Goal: Information Seeking & Learning: Learn about a topic

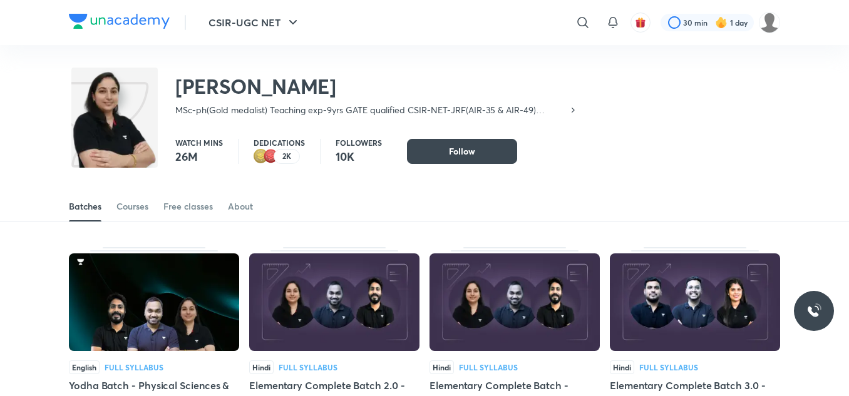
scroll to position [81, 0]
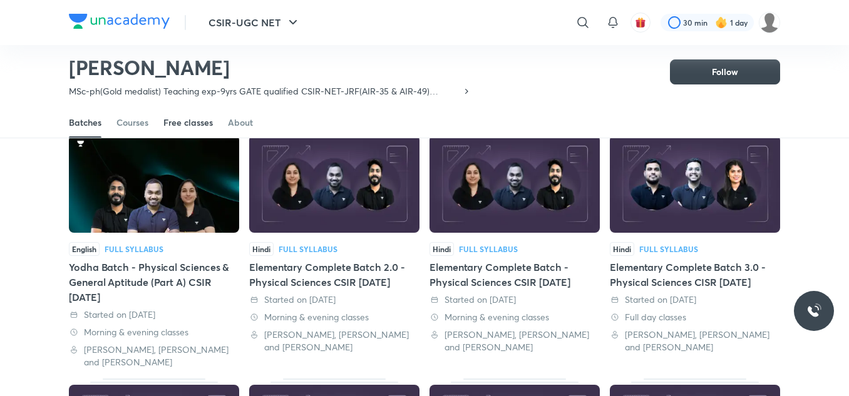
click at [187, 118] on div "Free classes" at bounding box center [187, 122] width 49 height 13
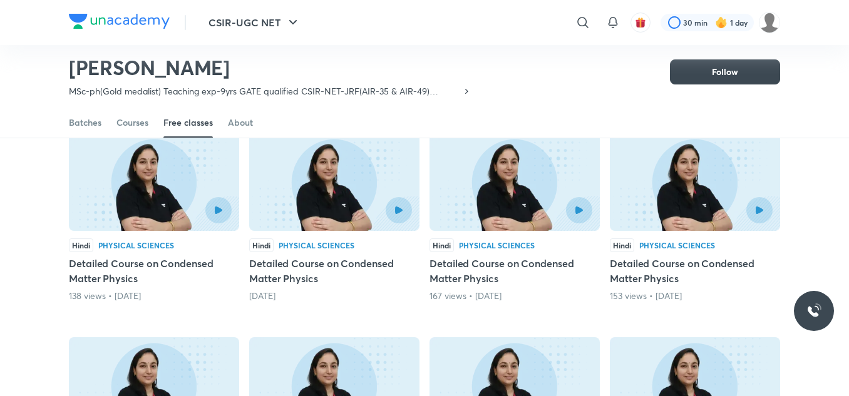
scroll to position [117, 0]
click at [187, 200] on div at bounding box center [193, 210] width 78 height 26
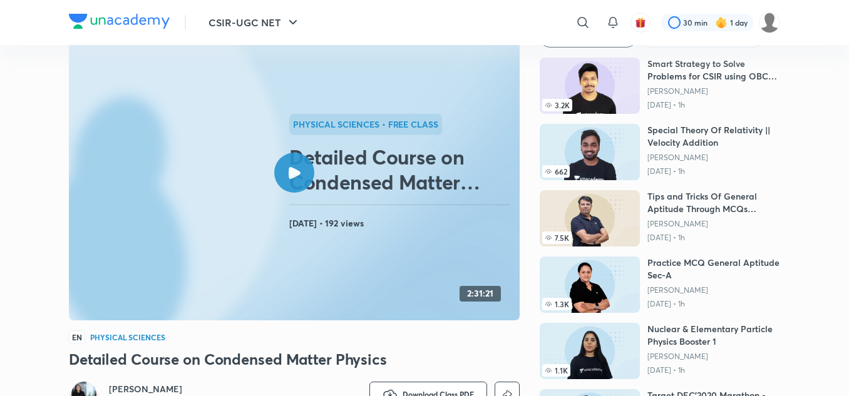
scroll to position [66, 0]
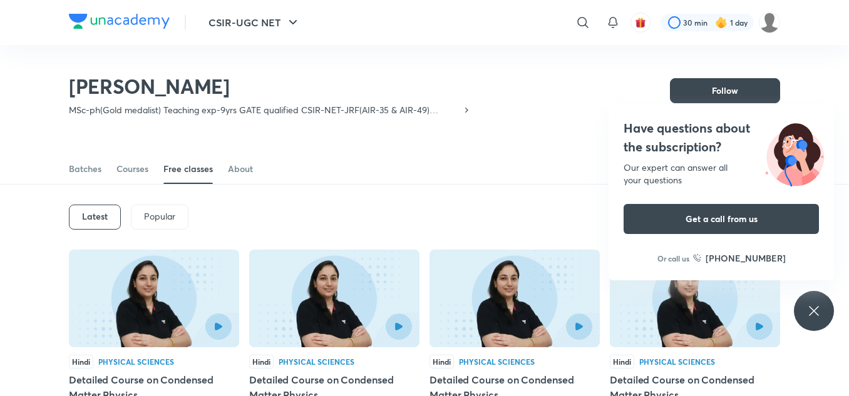
scroll to position [74, 0]
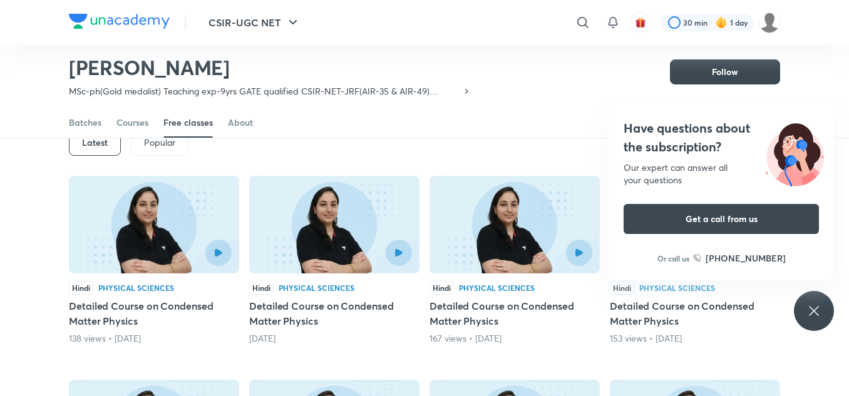
click at [318, 241] on div at bounding box center [334, 253] width 155 height 26
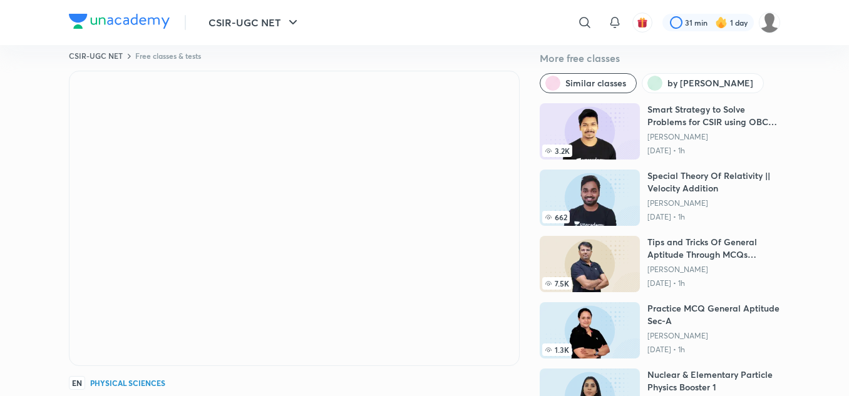
scroll to position [40, 0]
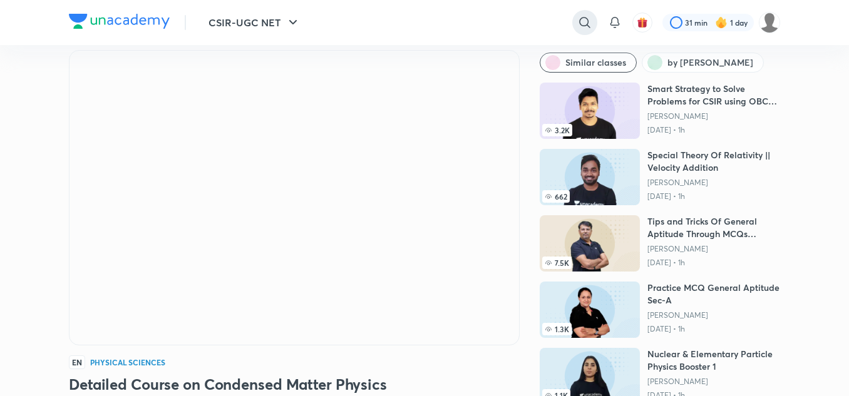
click at [592, 23] on icon at bounding box center [584, 22] width 15 height 15
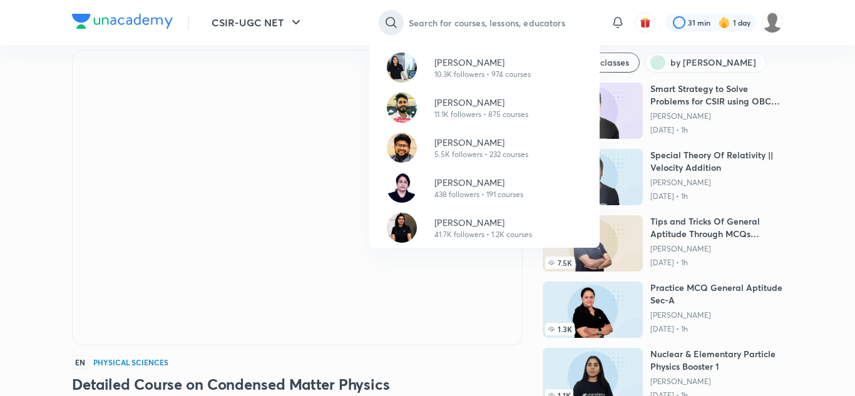
paste input "[PERSON_NAME]"
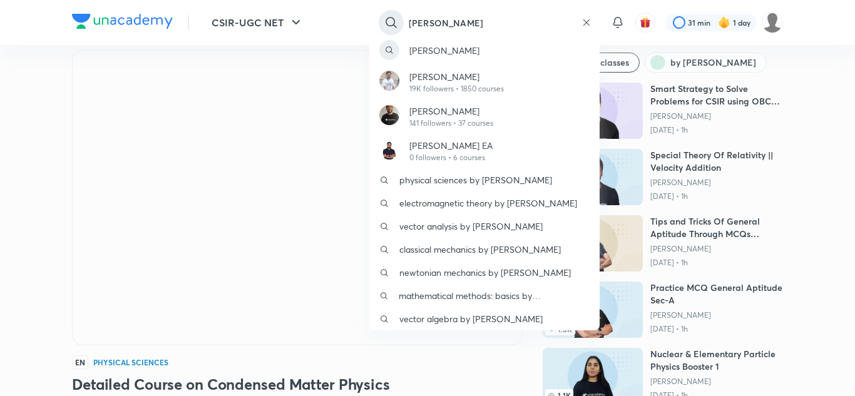
type input "[PERSON_NAME]"
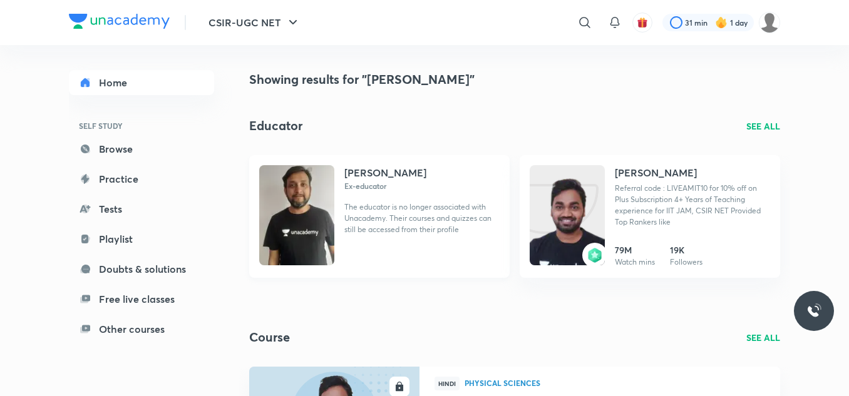
click at [381, 173] on h4 "[PERSON_NAME]" at bounding box center [385, 172] width 82 height 15
click at [651, 185] on p "Referral code : LIVEAMIT10 for 10% off on Plus Subscription 4+ Years of Teachin…" at bounding box center [692, 205] width 155 height 45
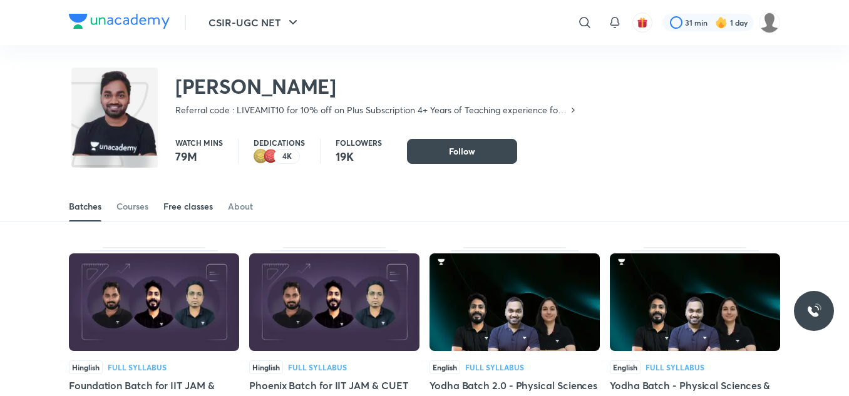
click at [185, 210] on div "Free classes" at bounding box center [187, 206] width 49 height 13
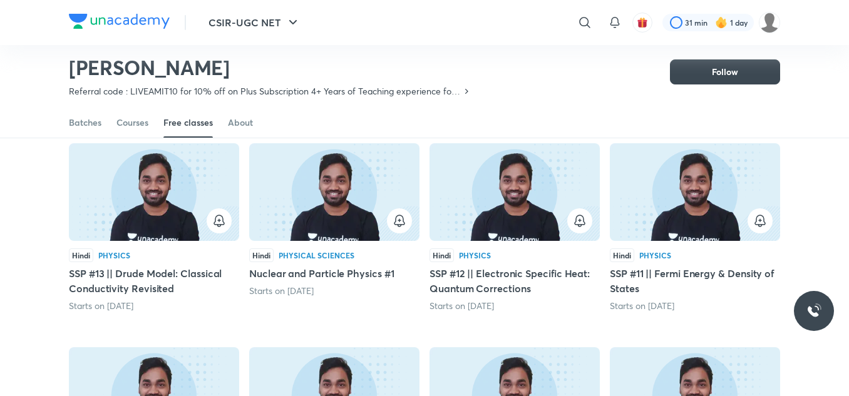
scroll to position [311, 0]
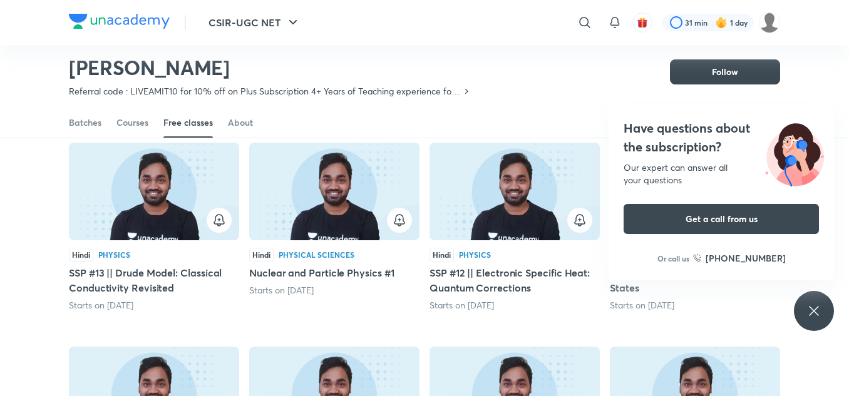
click at [821, 311] on icon at bounding box center [813, 311] width 15 height 15
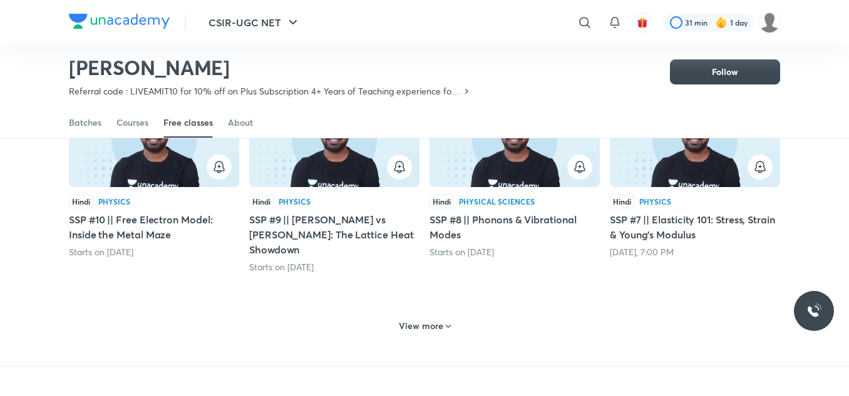
scroll to position [567, 0]
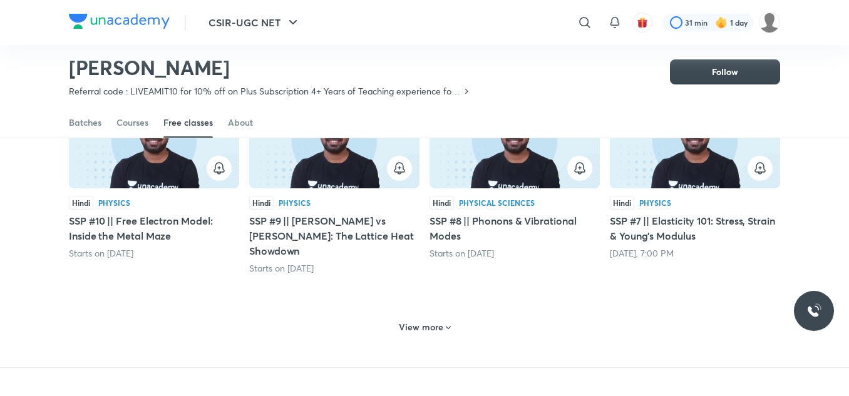
click at [452, 323] on icon at bounding box center [448, 328] width 10 height 10
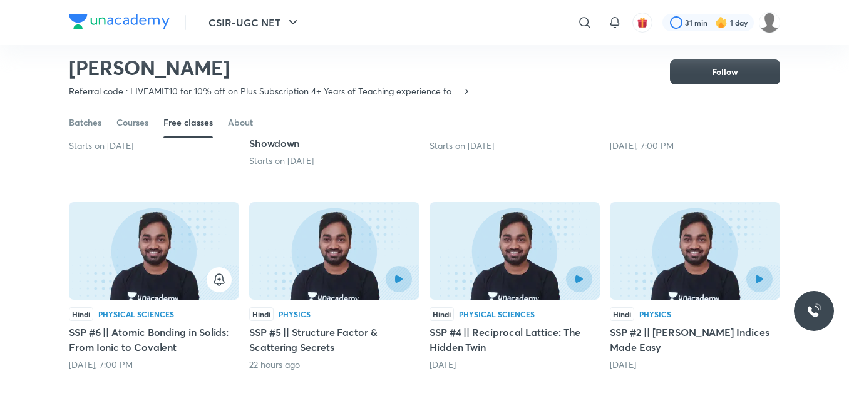
scroll to position [676, 0]
click at [327, 265] on div at bounding box center [334, 278] width 155 height 26
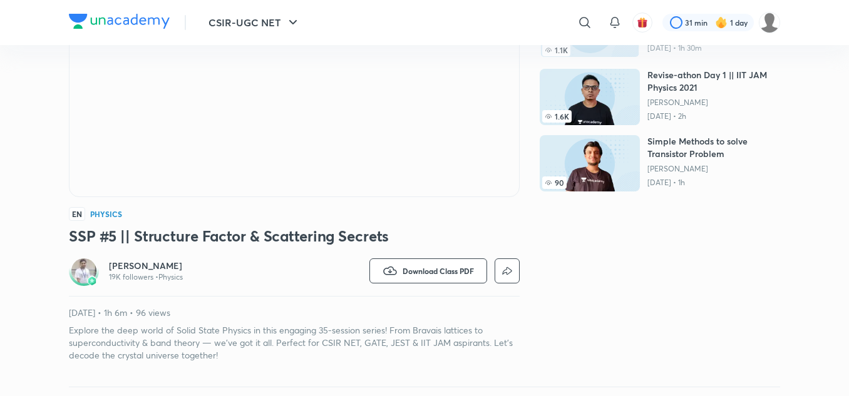
scroll to position [200, 0]
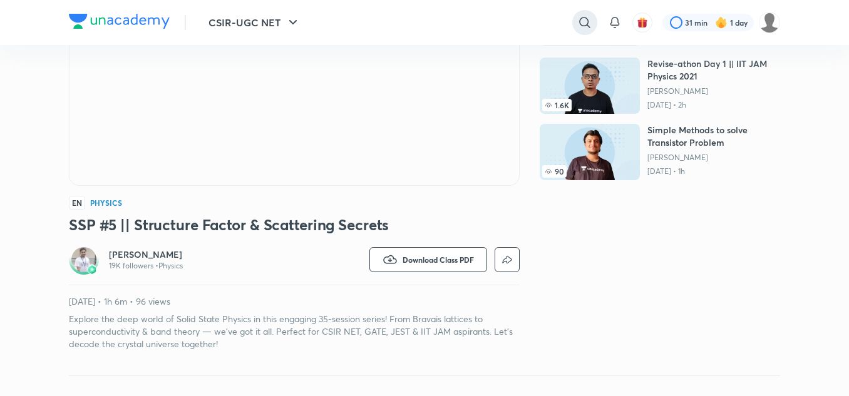
click at [581, 19] on icon at bounding box center [584, 22] width 15 height 15
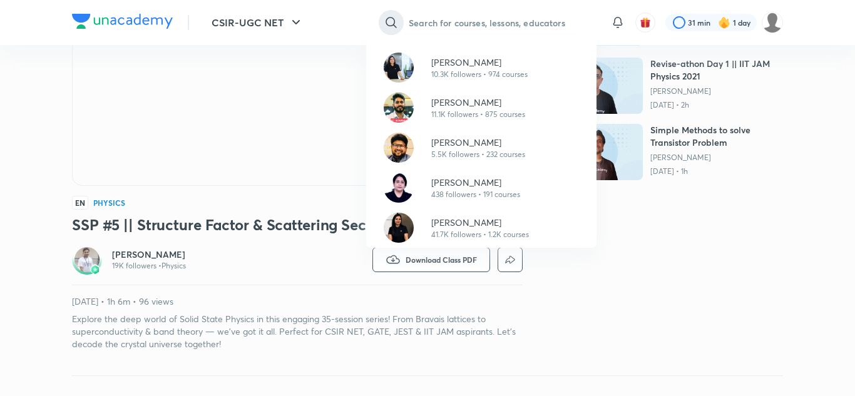
paste input "[PERSON_NAME]"
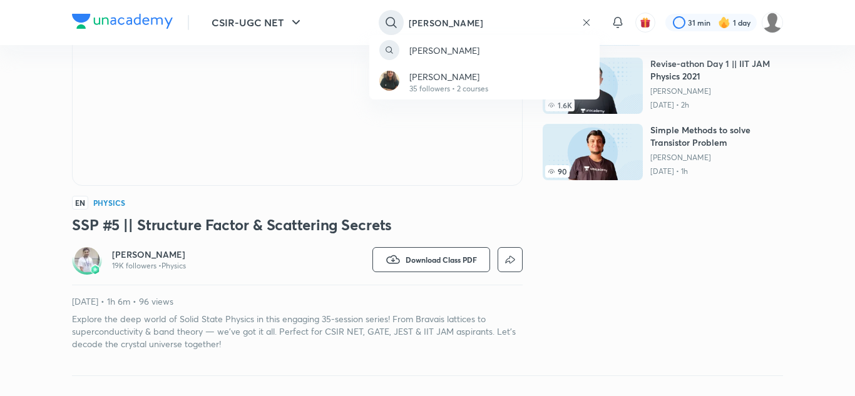
type input "[PERSON_NAME]"
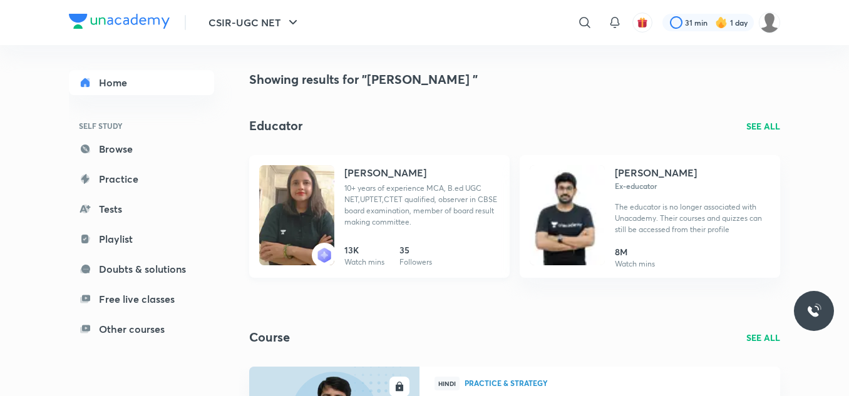
click at [384, 175] on h4 "[PERSON_NAME]" at bounding box center [385, 172] width 82 height 15
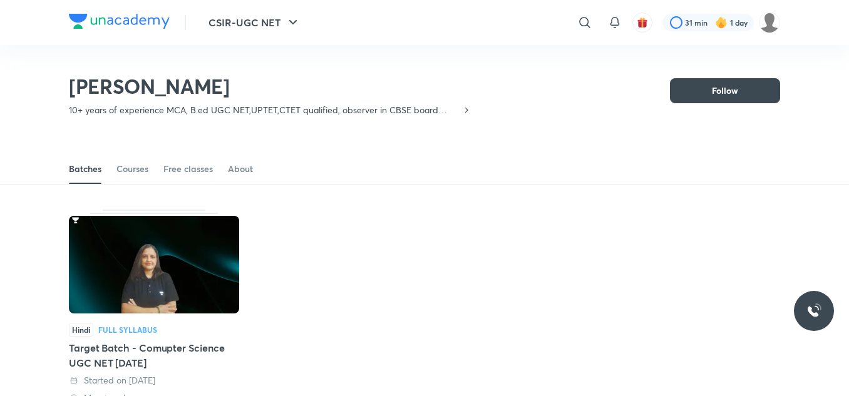
scroll to position [132, 0]
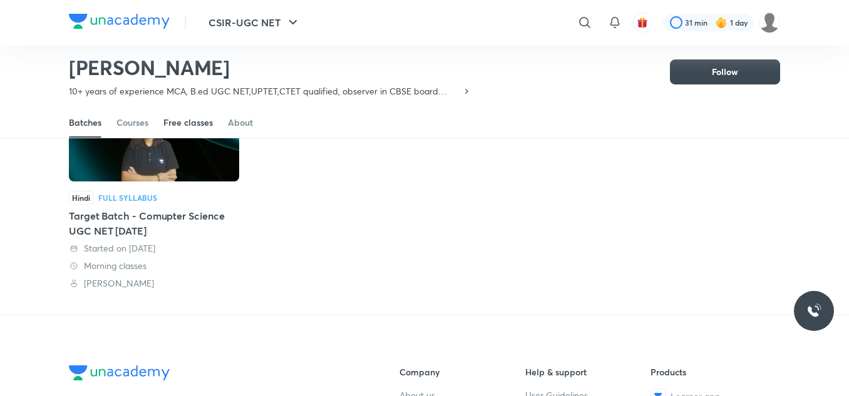
click at [188, 123] on div "Free classes" at bounding box center [187, 122] width 49 height 13
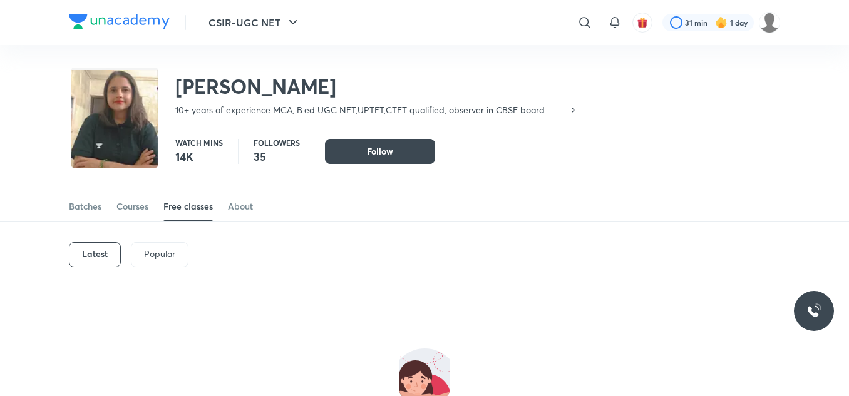
scroll to position [58, 0]
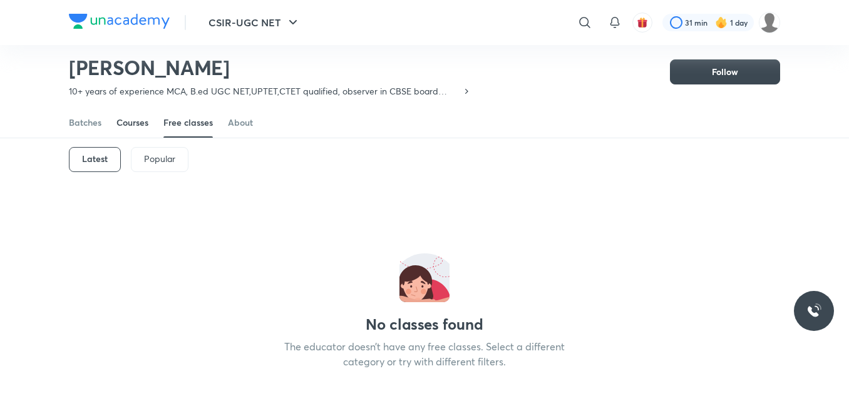
click at [139, 120] on div "Courses" at bounding box center [132, 122] width 32 height 13
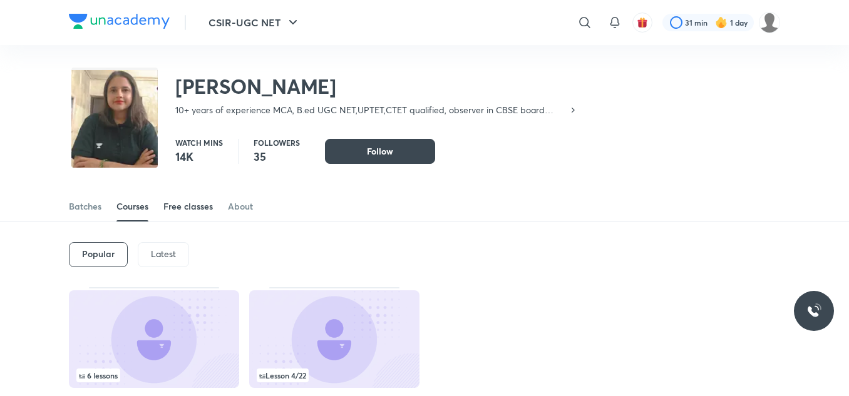
click at [169, 210] on div "Free classes" at bounding box center [187, 206] width 49 height 13
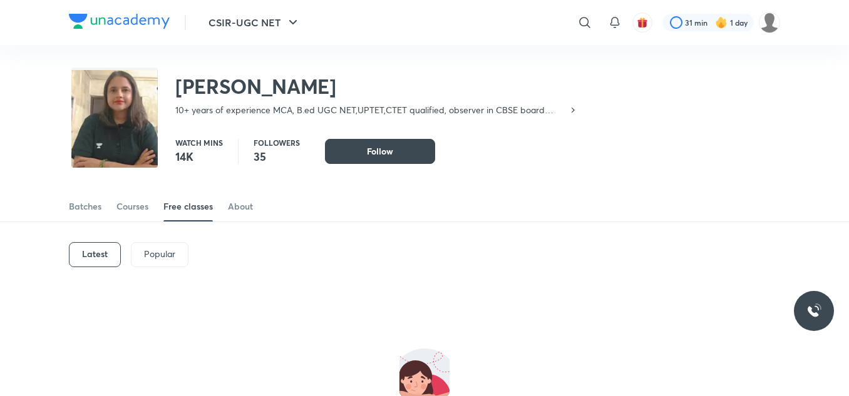
click at [167, 247] on div "Popular" at bounding box center [160, 254] width 58 height 25
click at [110, 247] on div "Latest" at bounding box center [94, 254] width 51 height 25
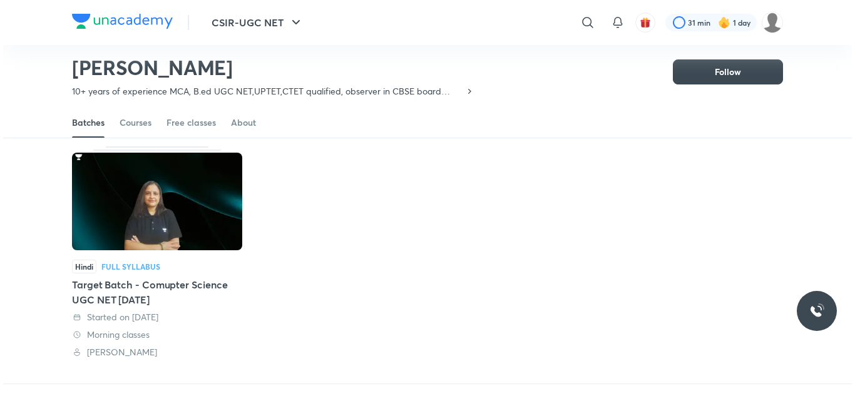
scroll to position [64, 0]
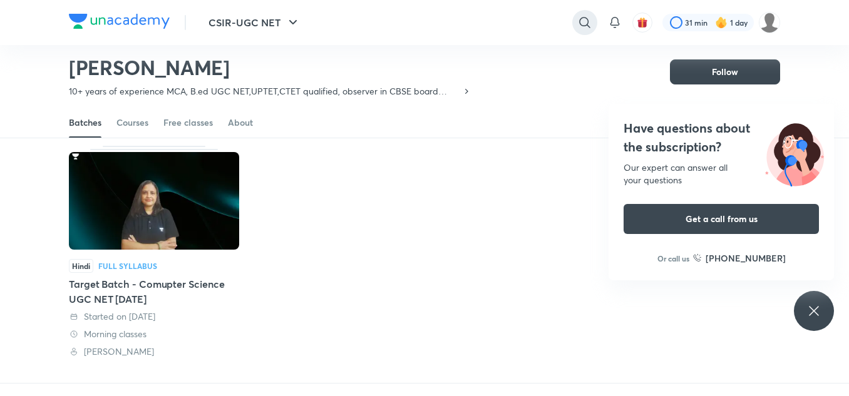
click at [587, 23] on icon at bounding box center [584, 22] width 15 height 15
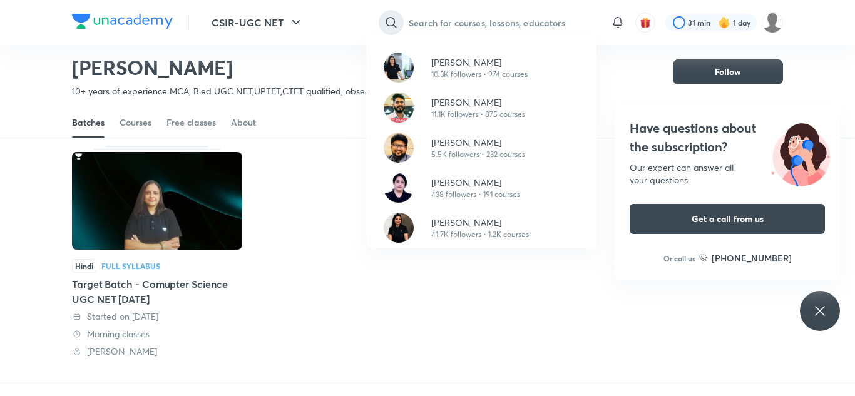
paste input "[PERSON_NAME]"
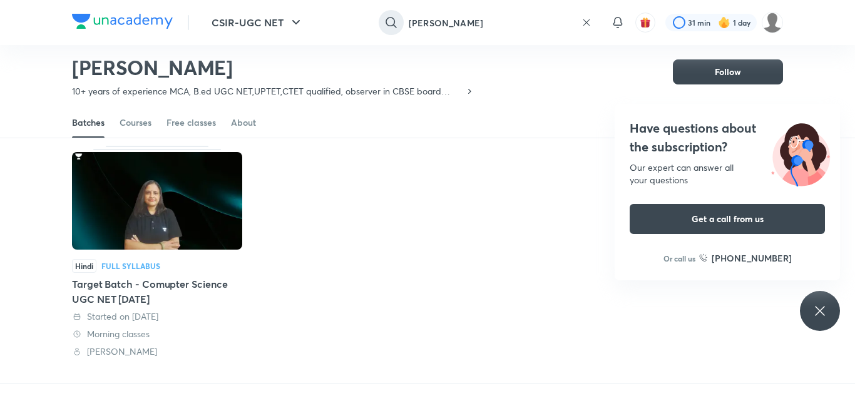
type input "[PERSON_NAME]"
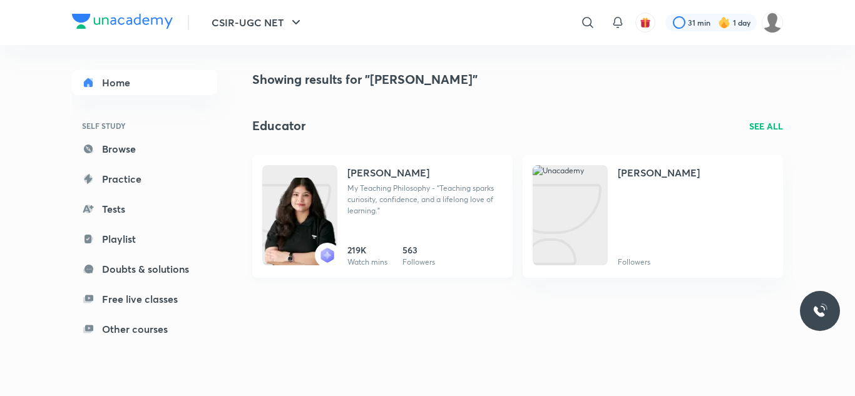
click at [403, 195] on p "My Teaching Philosophy - “Teaching sparks curiosity, confidence, and a lifelong…" at bounding box center [425, 200] width 155 height 34
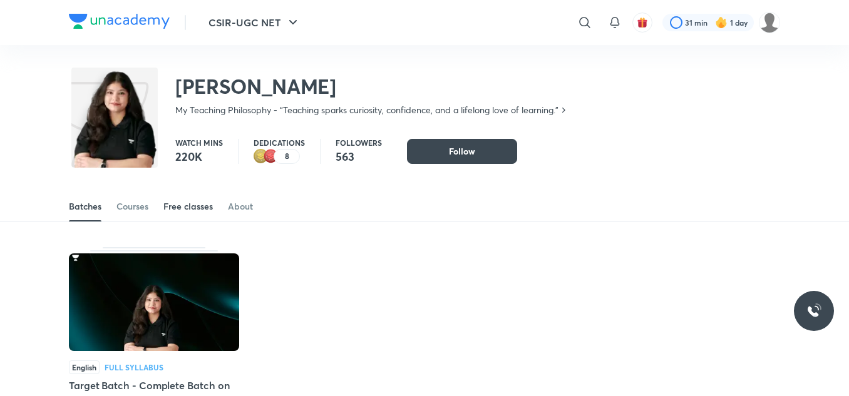
click at [192, 201] on div "Free classes" at bounding box center [187, 206] width 49 height 13
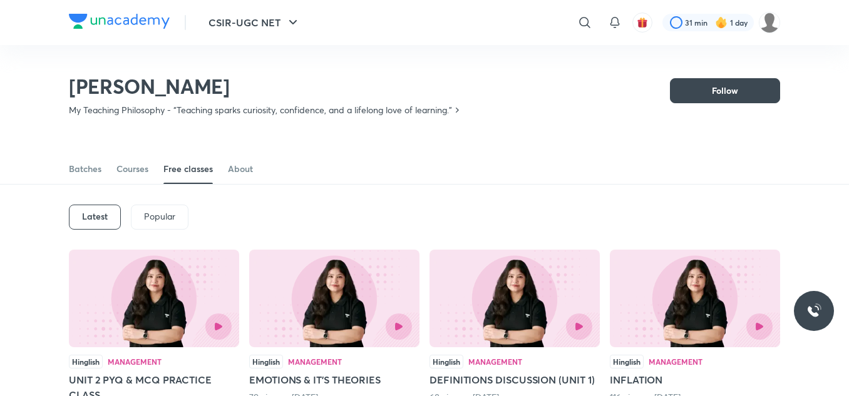
scroll to position [120, 0]
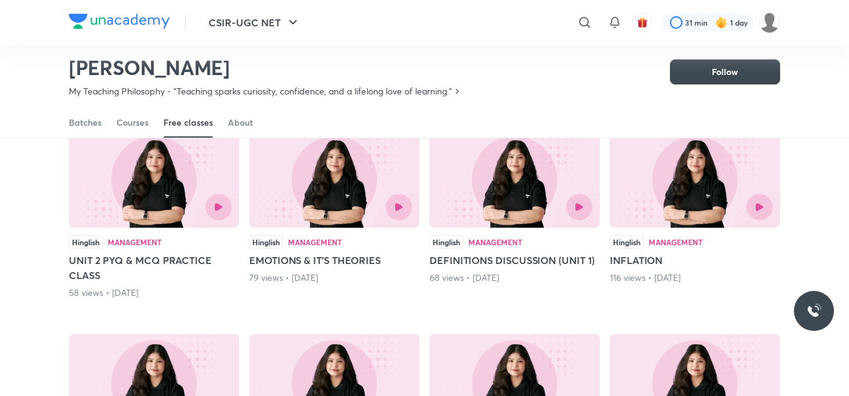
click at [156, 191] on img at bounding box center [154, 179] width 170 height 98
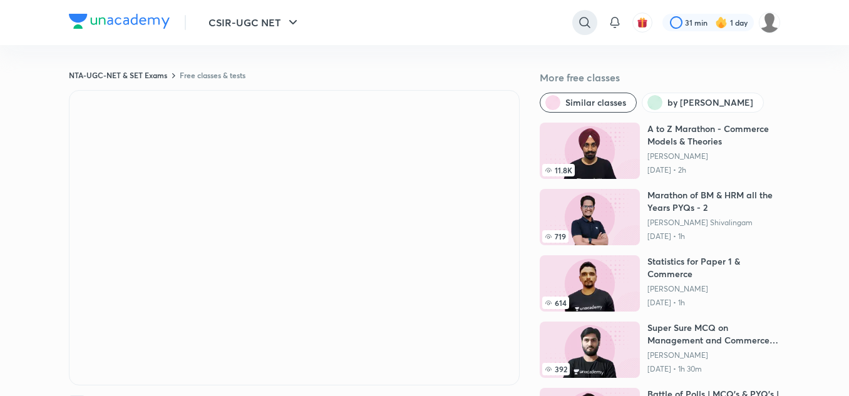
click at [583, 21] on icon at bounding box center [584, 22] width 15 height 15
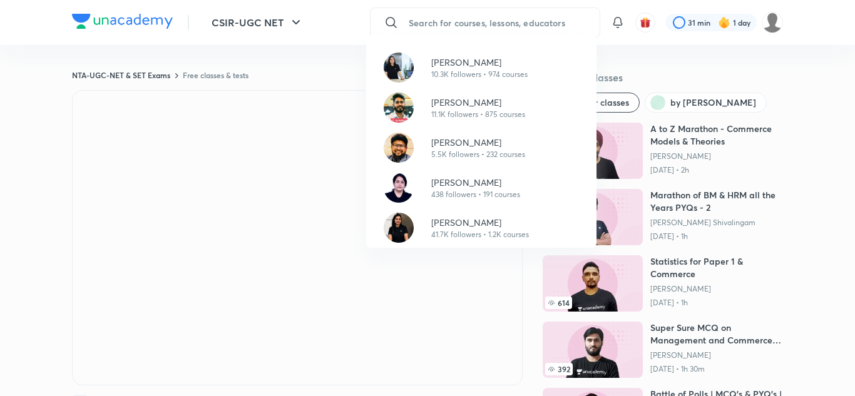
paste input "[PERSON_NAME]"
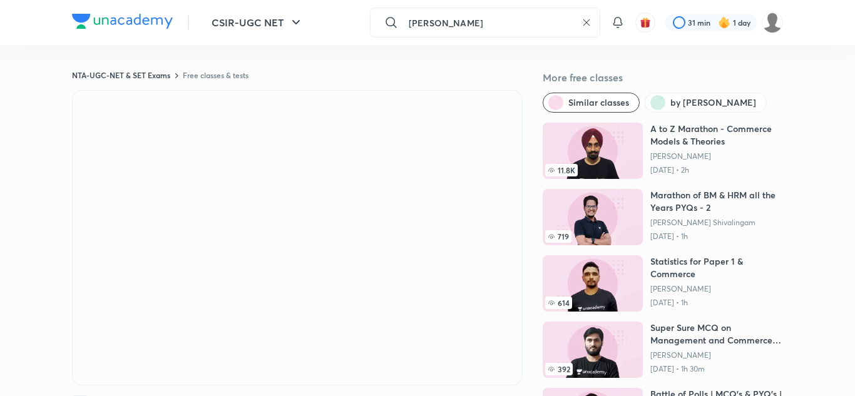
type input "[PERSON_NAME]"
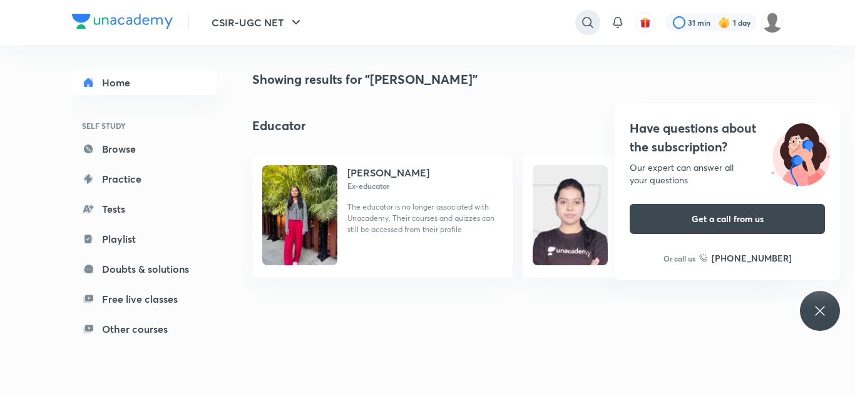
click at [595, 26] on div at bounding box center [587, 22] width 25 height 25
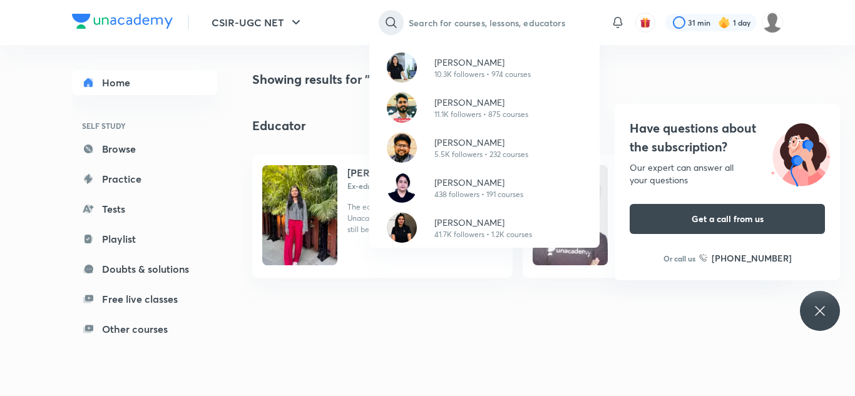
paste input "[PERSON_NAME]"
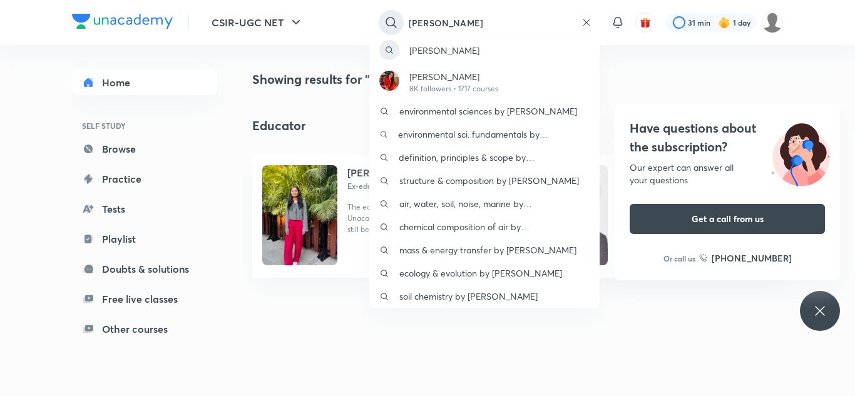
type input "[PERSON_NAME]"
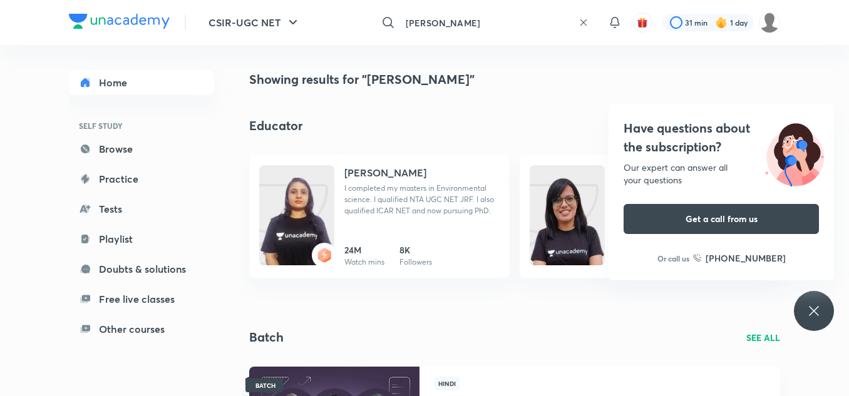
click at [818, 301] on div "Have questions about the subscription? Our expert can answer all your questions…" at bounding box center [814, 311] width 40 height 40
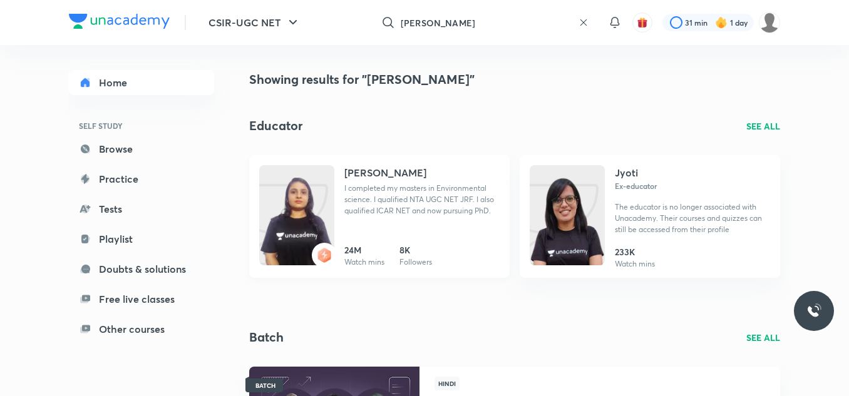
click at [361, 200] on p "I completed my masters in Environmental science. I qualified NTA UGC NET JRF. I…" at bounding box center [421, 200] width 155 height 34
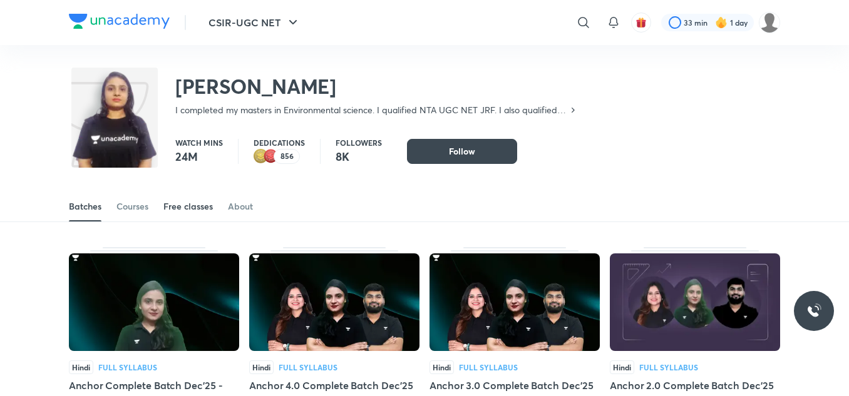
click at [204, 208] on div "Free classes" at bounding box center [187, 206] width 49 height 13
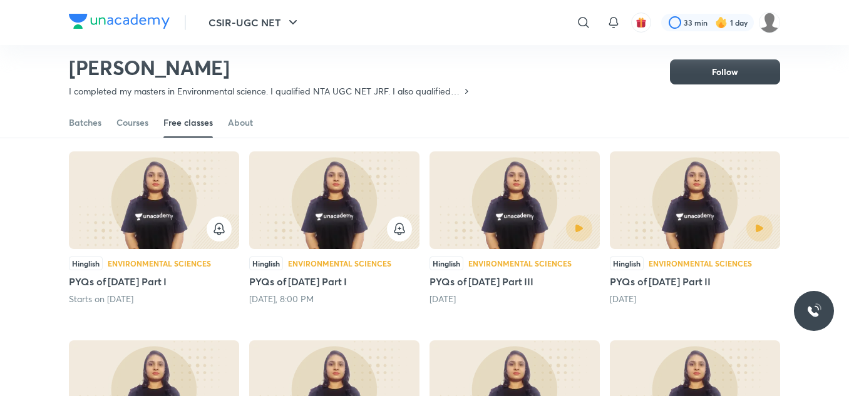
scroll to position [99, 0]
click at [521, 203] on img at bounding box center [515, 200] width 170 height 98
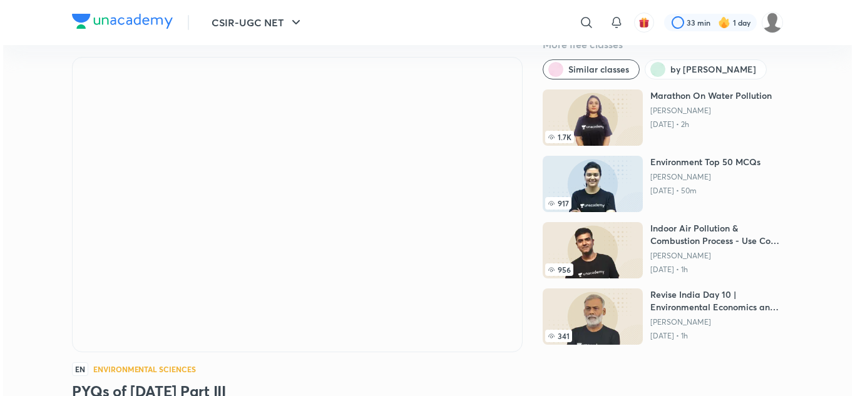
scroll to position [33, 0]
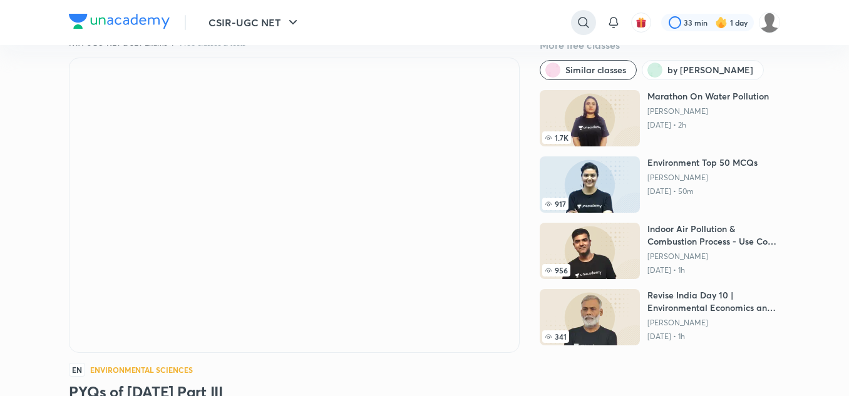
click at [585, 11] on div at bounding box center [583, 22] width 25 height 25
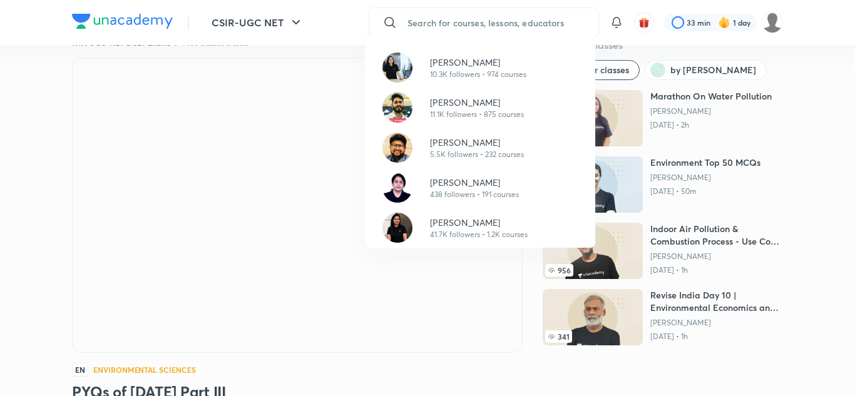
paste input "[PERSON_NAME]"
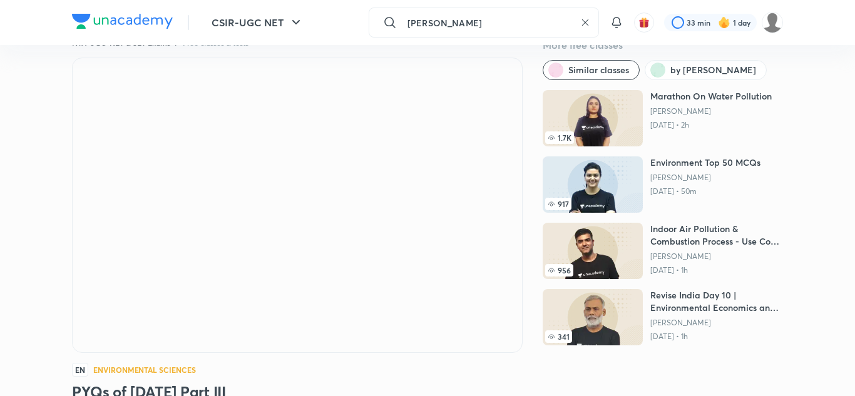
type input "[PERSON_NAME]"
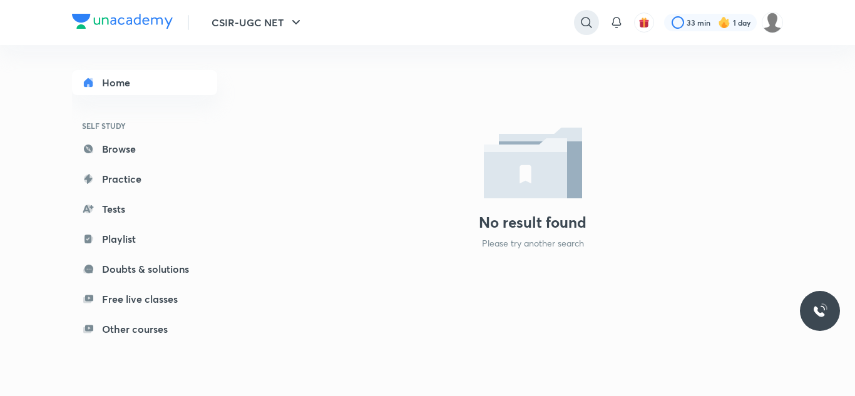
click at [585, 15] on icon at bounding box center [586, 22] width 15 height 15
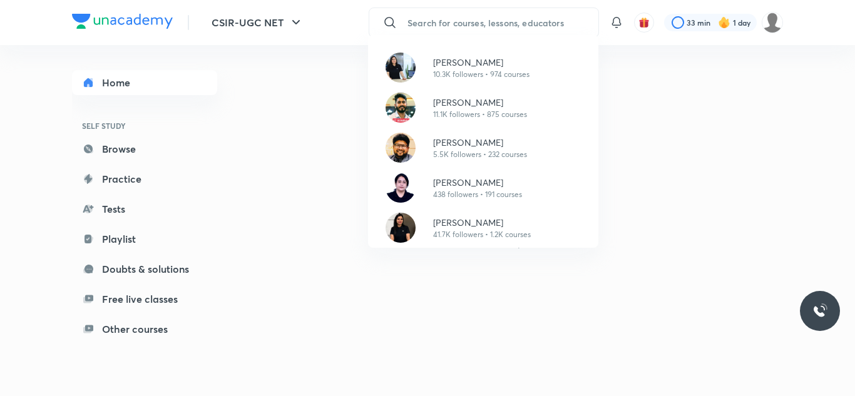
paste input "[PERSON_NAME]"
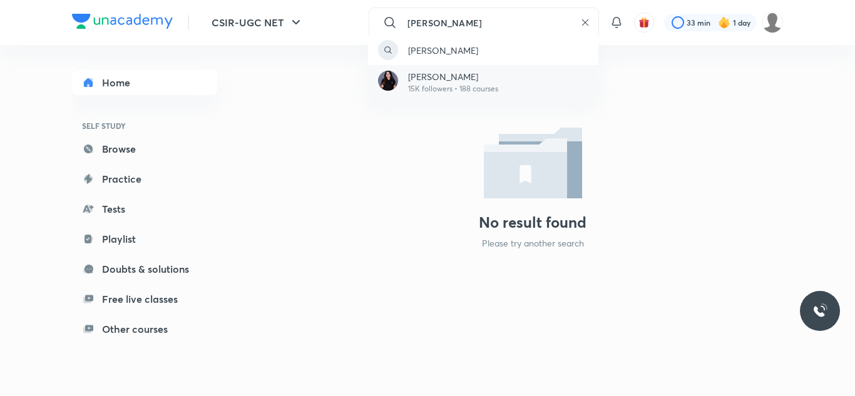
type input "[PERSON_NAME]"
click at [475, 77] on p "[PERSON_NAME]" at bounding box center [453, 76] width 90 height 13
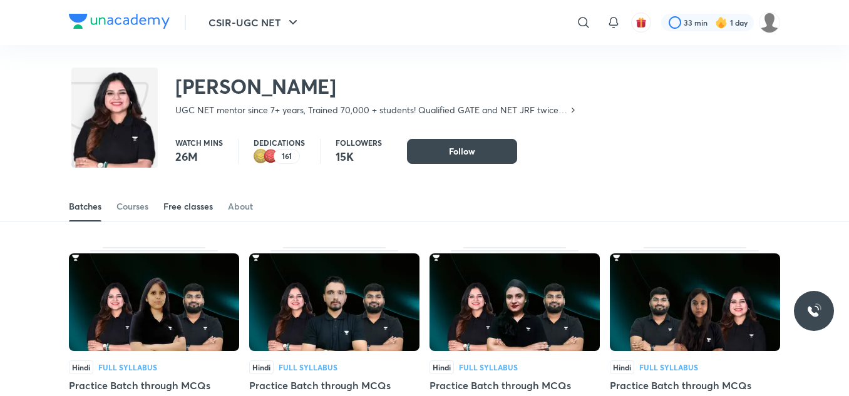
click at [190, 210] on div "Free classes" at bounding box center [187, 206] width 49 height 13
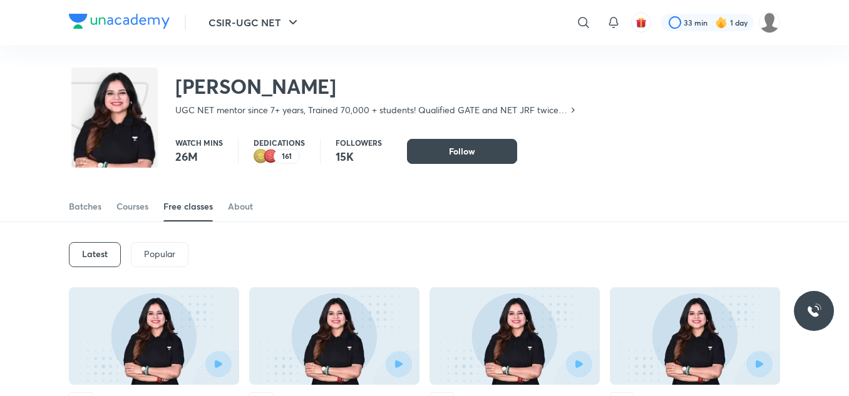
scroll to position [146, 0]
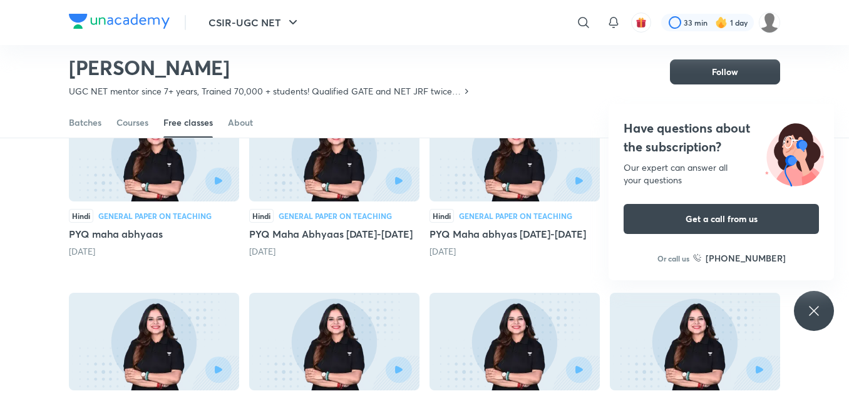
click at [823, 306] on div "Have questions about the subscription? Our expert can answer all your questions…" at bounding box center [814, 311] width 40 height 40
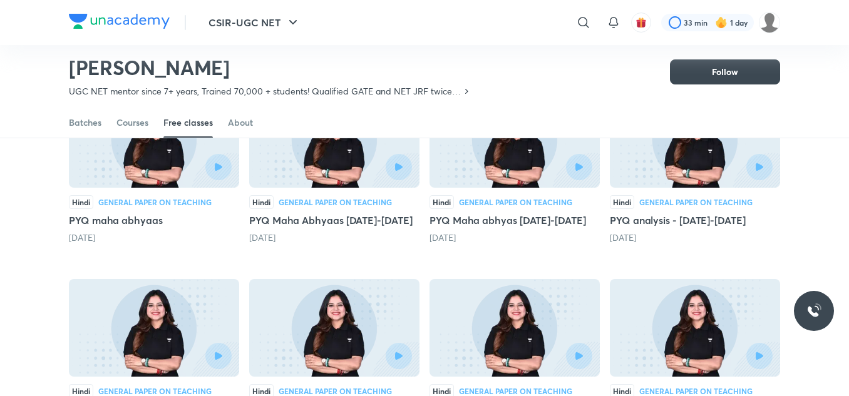
scroll to position [76, 0]
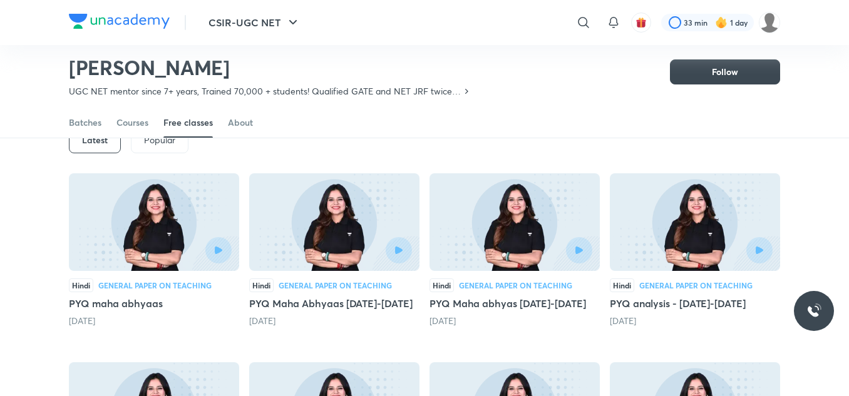
click at [209, 227] on img at bounding box center [154, 222] width 170 height 98
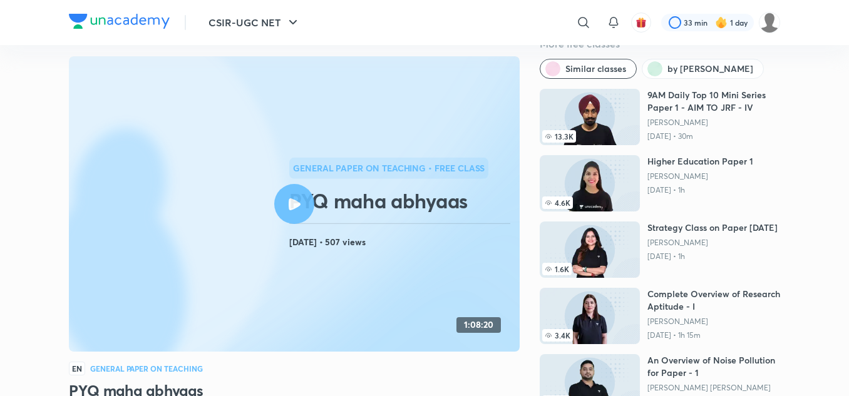
scroll to position [19, 0]
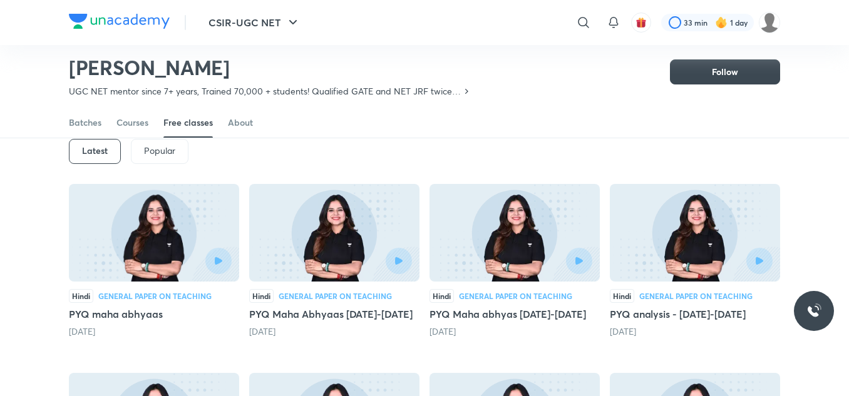
scroll to position [65, 0]
click at [311, 250] on div at bounding box center [334, 262] width 155 height 26
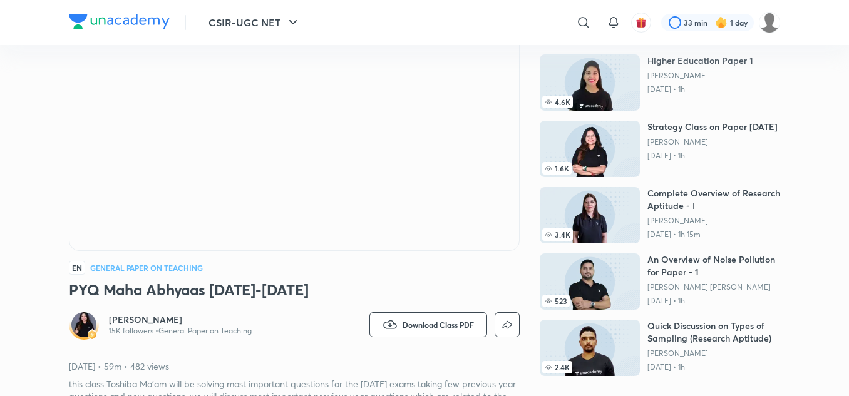
scroll to position [135, 0]
click at [577, 25] on icon at bounding box center [583, 22] width 15 height 15
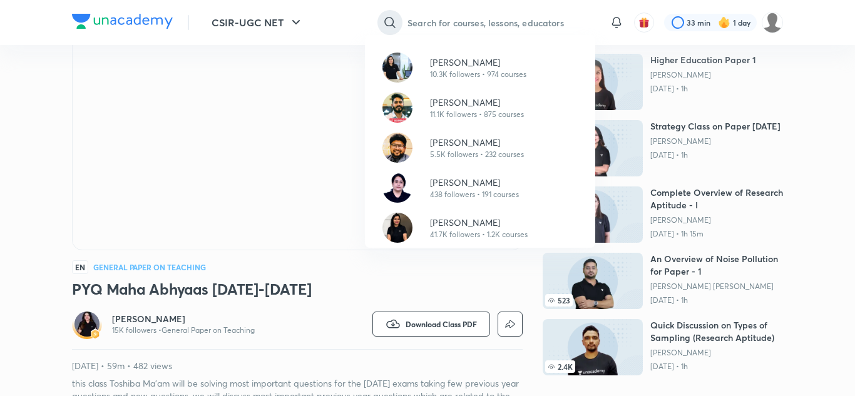
paste input "[PERSON_NAME]"
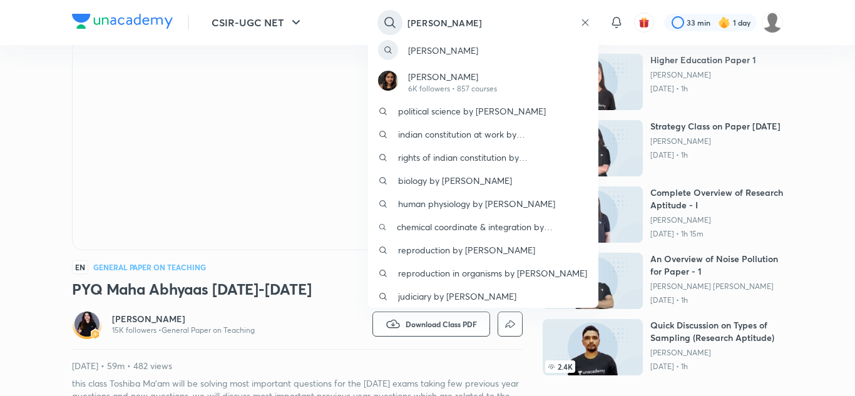
type input "[PERSON_NAME]"
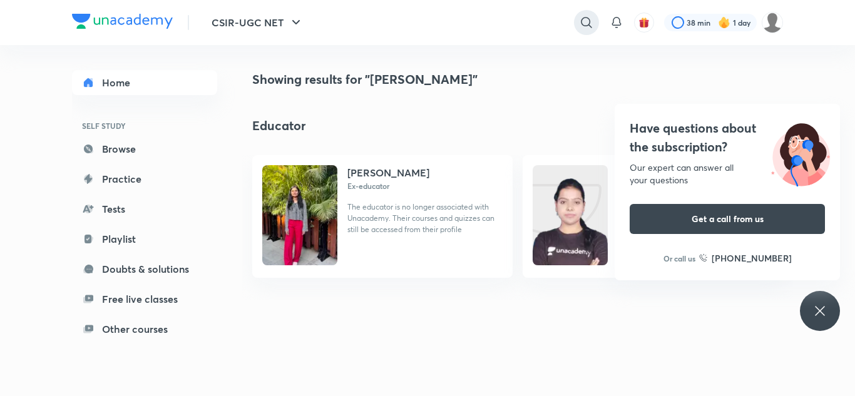
click at [584, 21] on icon at bounding box center [586, 22] width 15 height 15
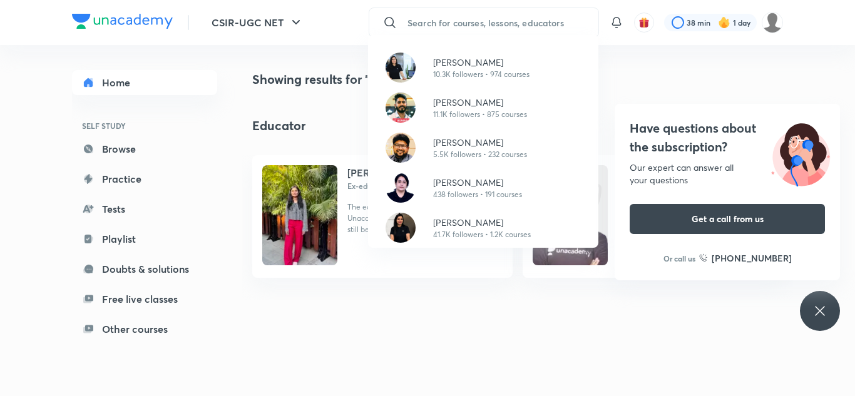
paste input "Sanchita Khantwal"
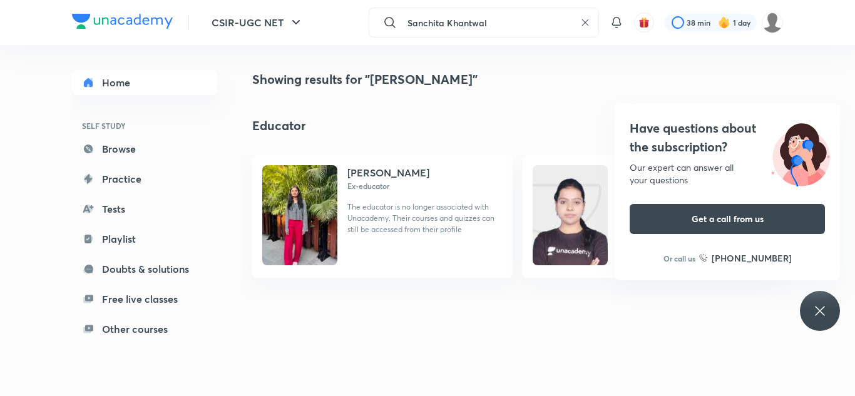
type input "Sanchita Khantwal"
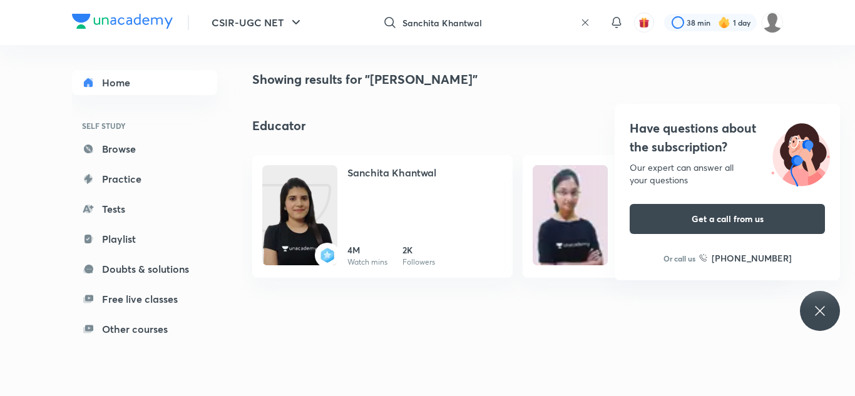
click at [816, 311] on icon at bounding box center [820, 311] width 15 height 15
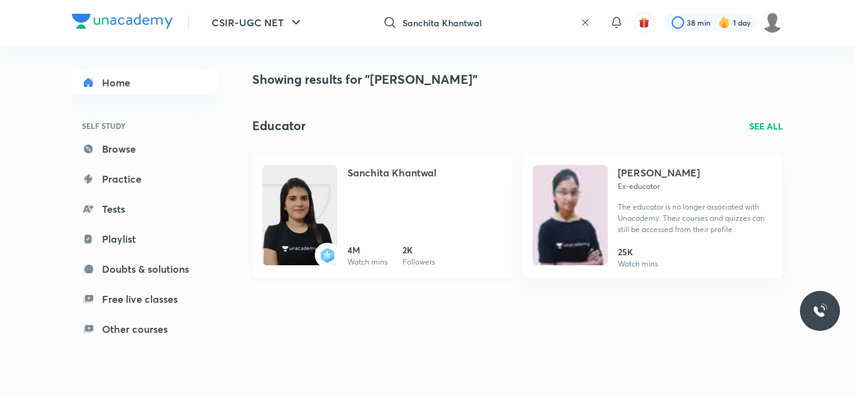
click at [431, 182] on div "Sanchita Khantwal" at bounding box center [425, 179] width 155 height 28
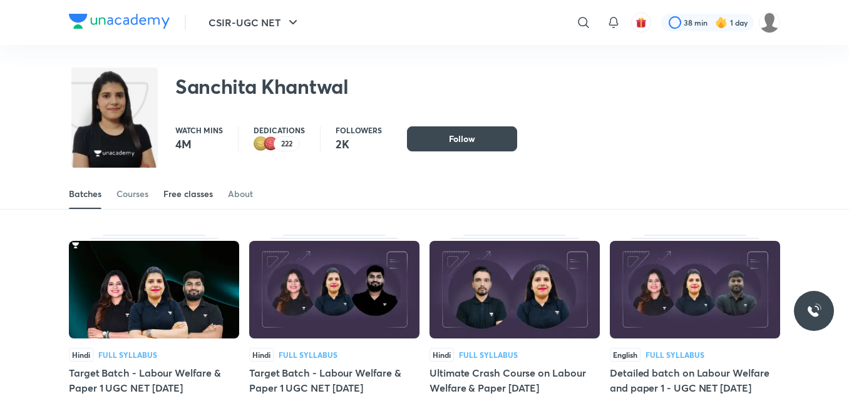
click at [205, 195] on div "Free classes" at bounding box center [187, 194] width 49 height 13
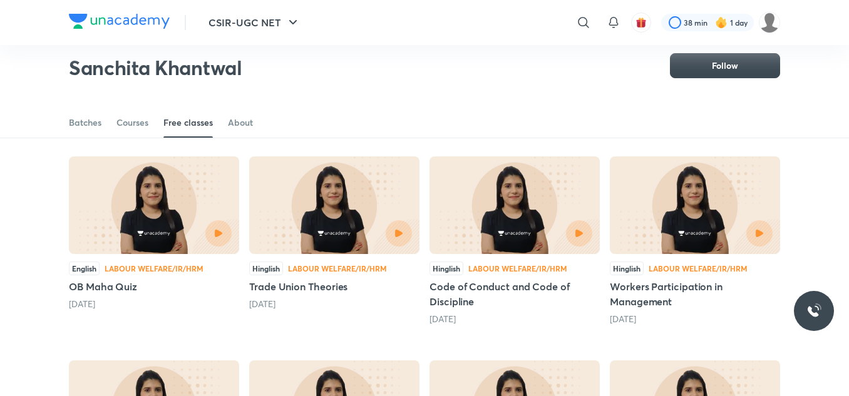
scroll to position [81, 0]
click at [188, 211] on img at bounding box center [154, 205] width 170 height 98
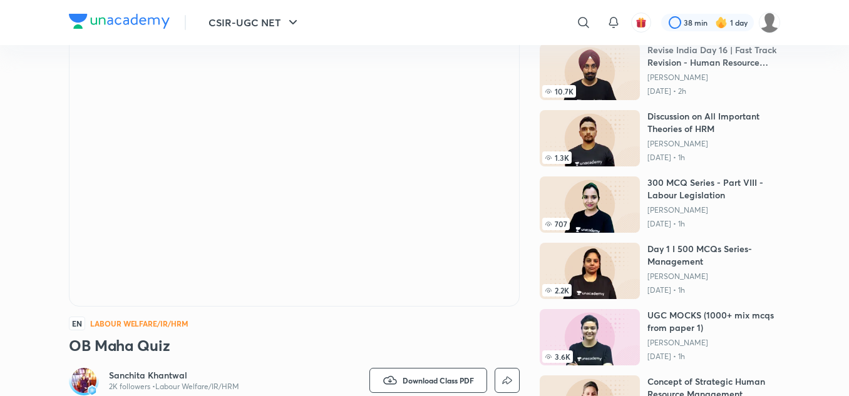
scroll to position [193, 0]
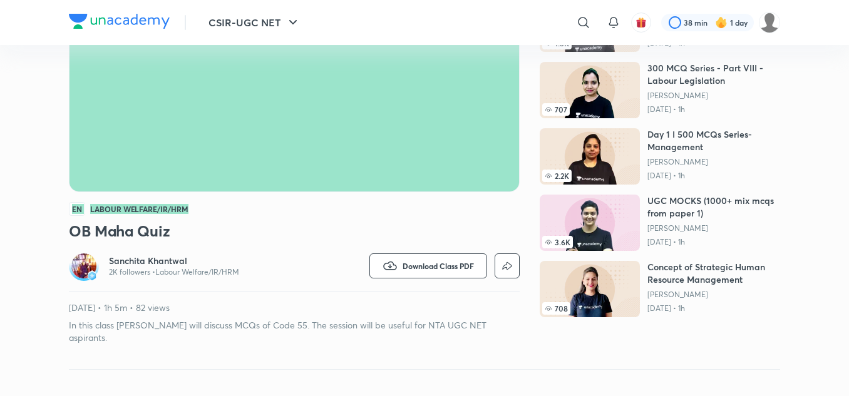
drag, startPoint x: 188, startPoint y: 211, endPoint x: 185, endPoint y: 191, distance: 20.3
click at [93, 193] on div "EN Labour Welfare/IR/HRM OB Maha Quiz [PERSON_NAME] 2K followers • Labour Welfa…" at bounding box center [294, 121] width 451 height 448
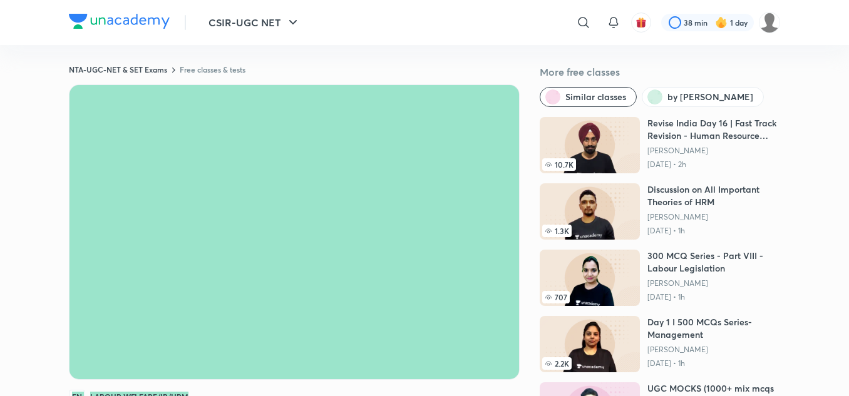
scroll to position [0, 0]
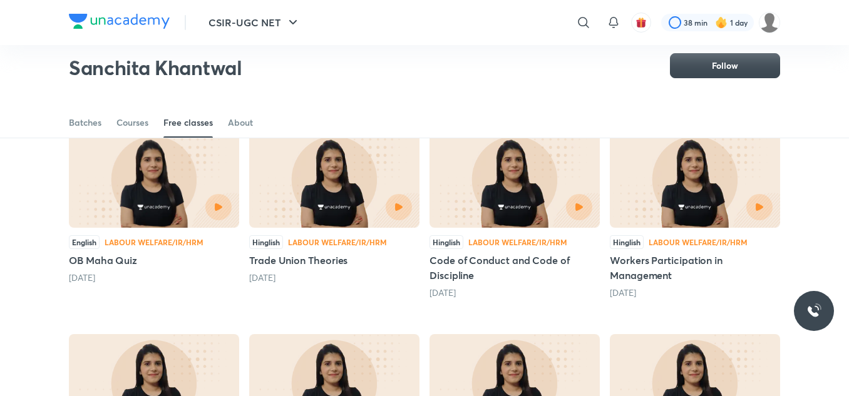
scroll to position [105, 0]
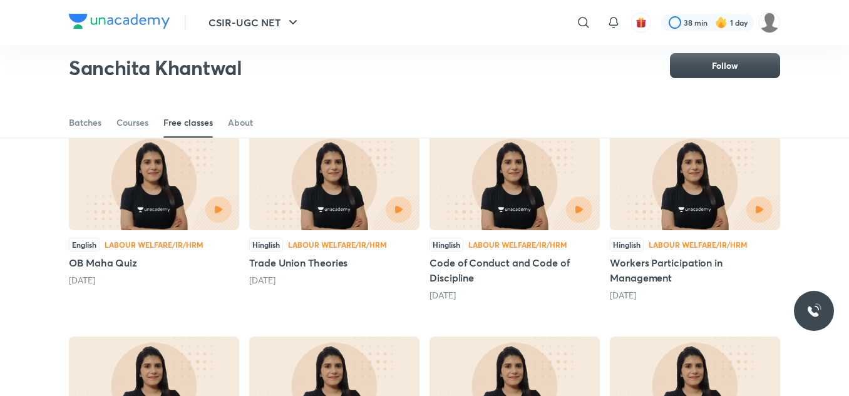
click at [326, 200] on div at bounding box center [334, 210] width 155 height 26
click at [392, 211] on button "button" at bounding box center [398, 209] width 29 height 29
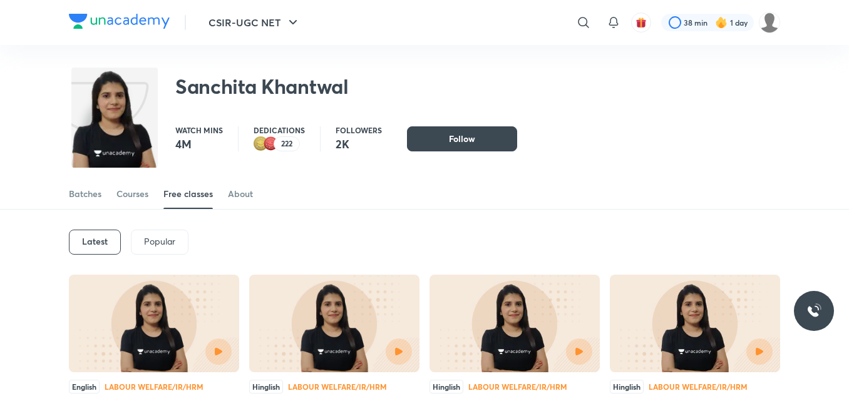
scroll to position [93, 0]
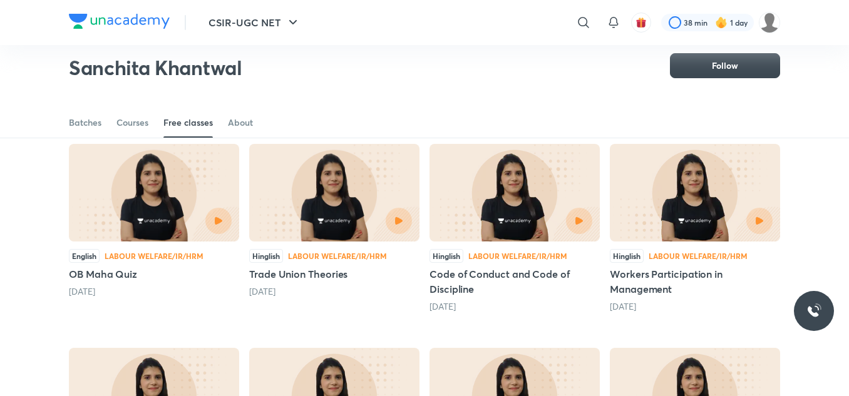
click at [162, 209] on div at bounding box center [193, 221] width 78 height 26
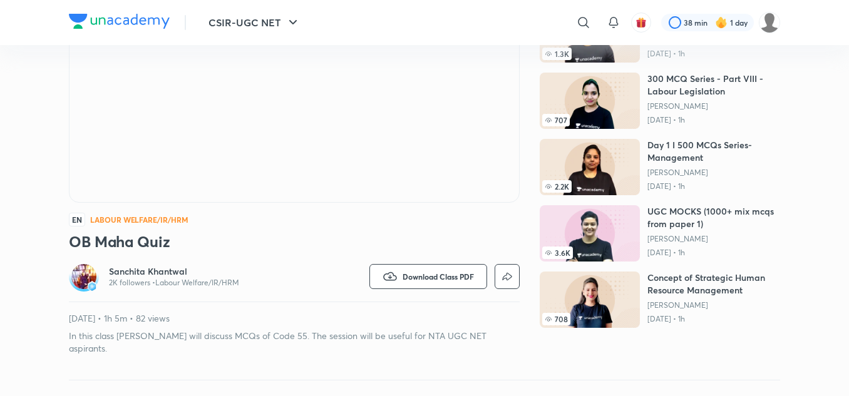
scroll to position [105, 0]
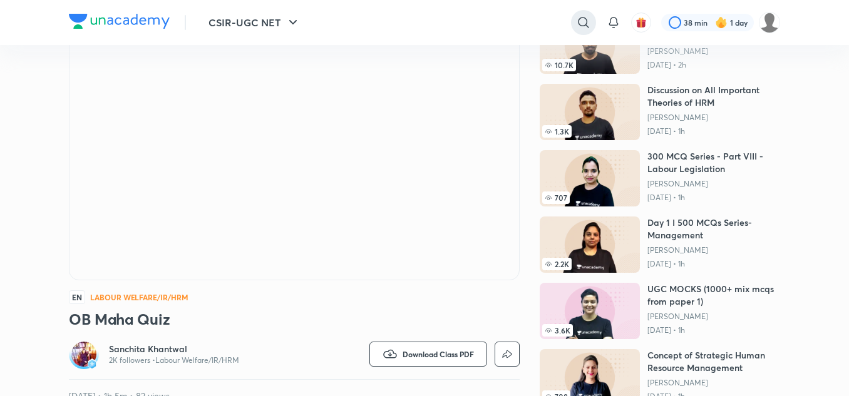
click at [585, 15] on icon at bounding box center [583, 22] width 15 height 15
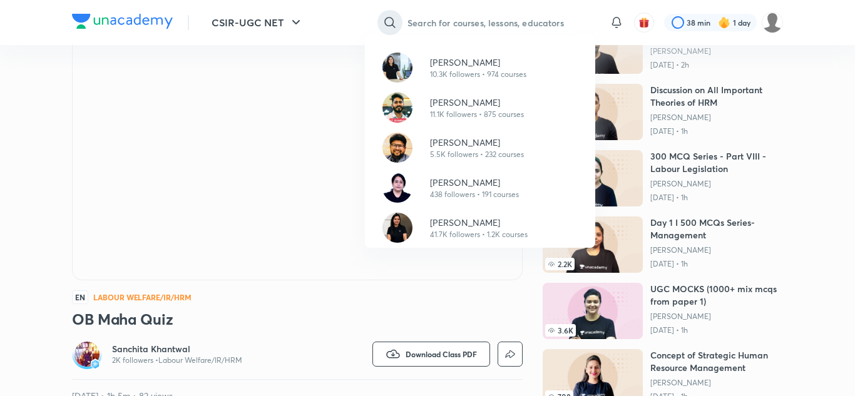
paste input "[PERSON_NAME]"
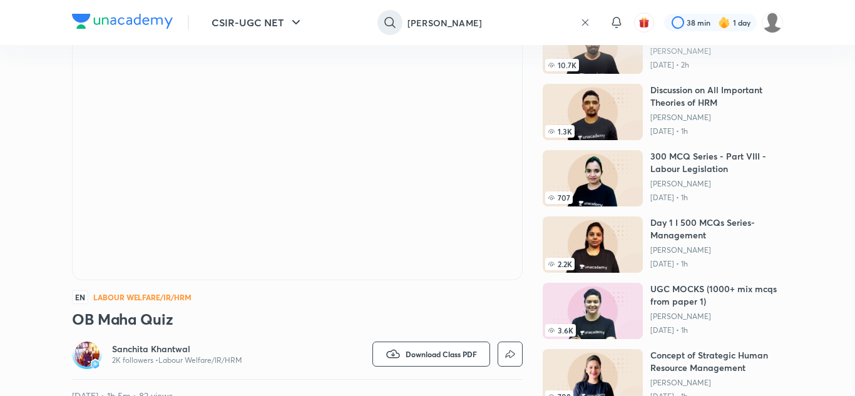
type input "[PERSON_NAME]"
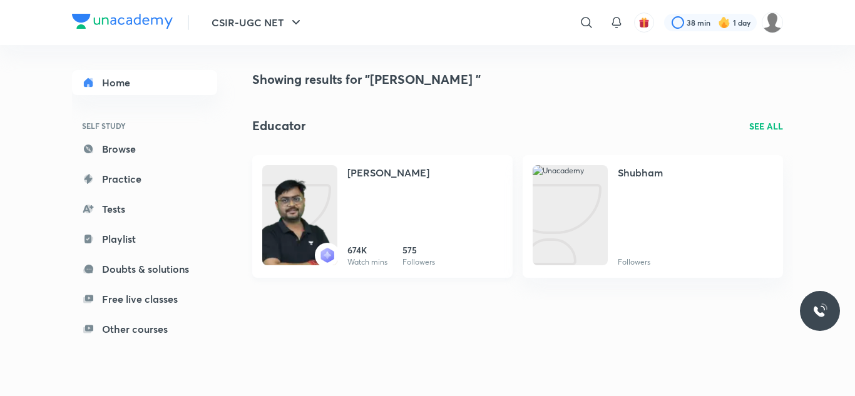
click at [396, 201] on div "[PERSON_NAME] 674K Watch mins 575 Followers" at bounding box center [425, 216] width 155 height 103
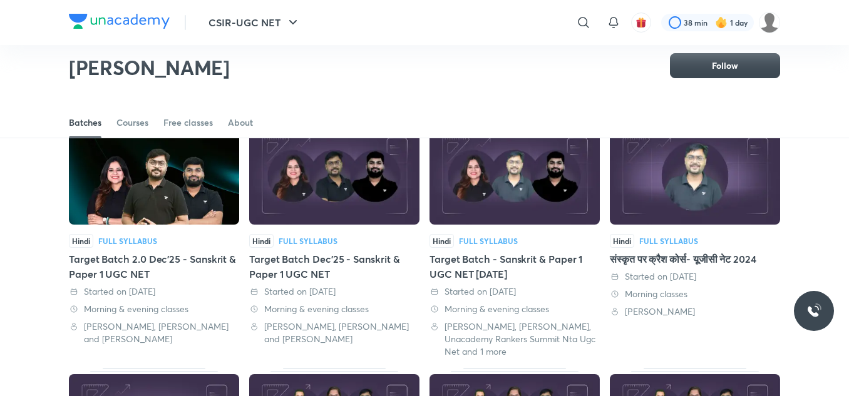
scroll to position [78, 0]
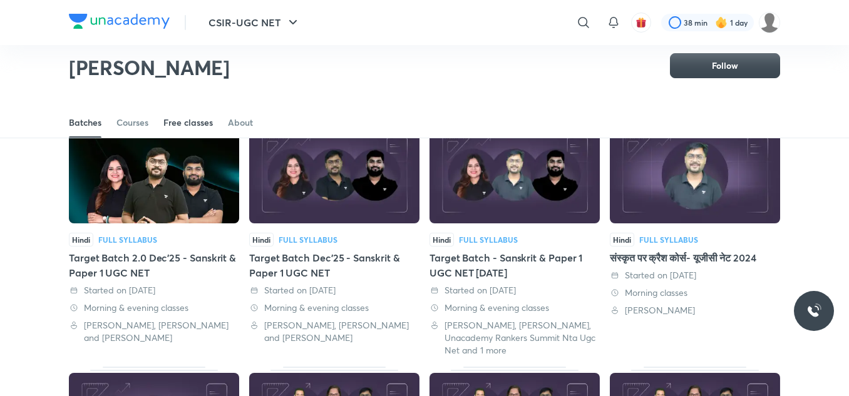
click at [197, 118] on div "Free classes" at bounding box center [187, 122] width 49 height 13
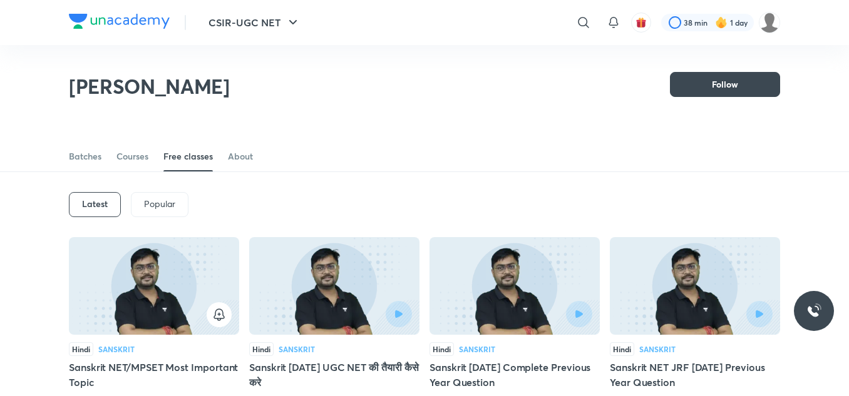
scroll to position [88, 0]
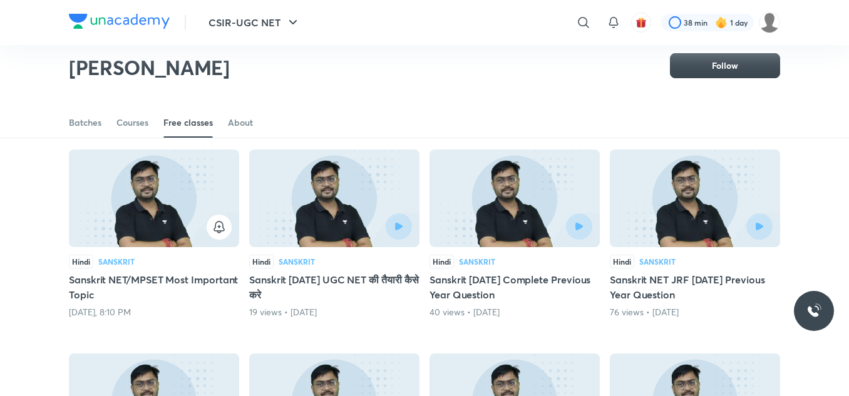
click at [346, 214] on div at bounding box center [373, 227] width 78 height 26
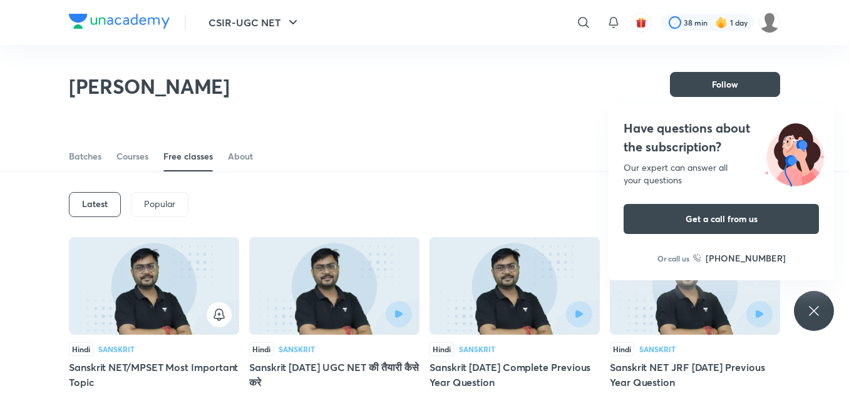
scroll to position [83, 0]
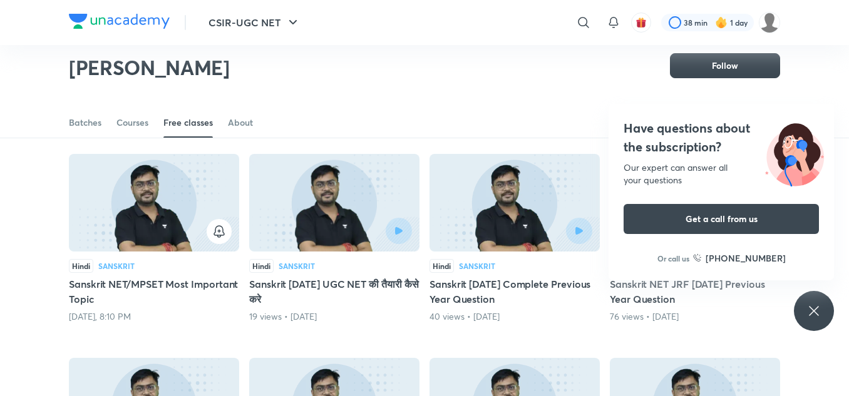
click at [551, 195] on img at bounding box center [515, 203] width 170 height 98
click at [540, 222] on div at bounding box center [554, 231] width 78 height 26
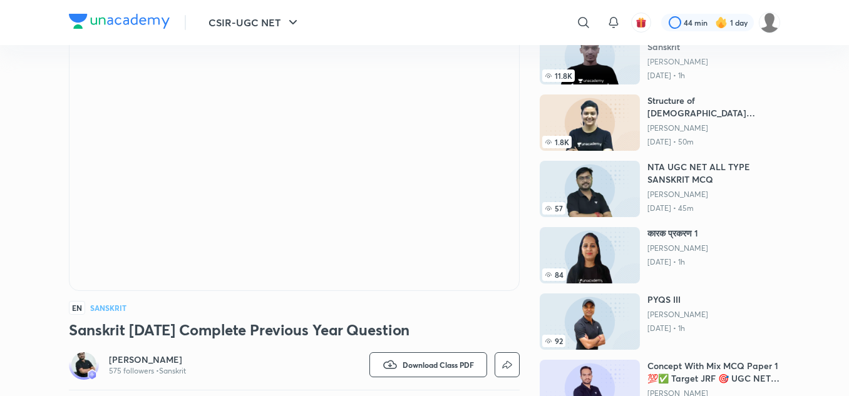
scroll to position [95, 0]
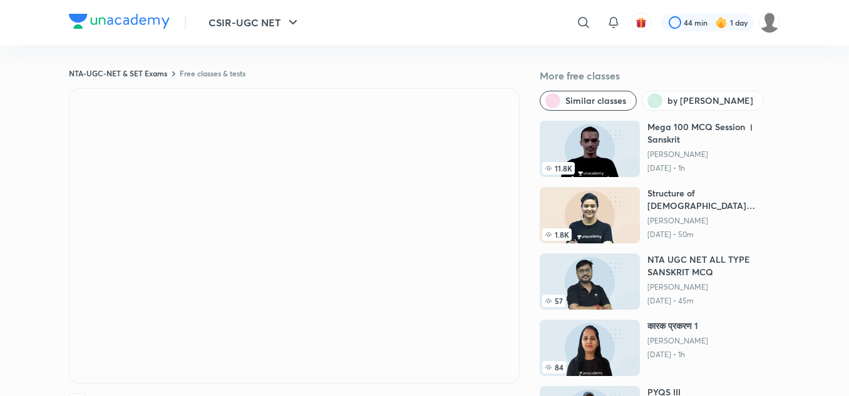
scroll to position [1, 0]
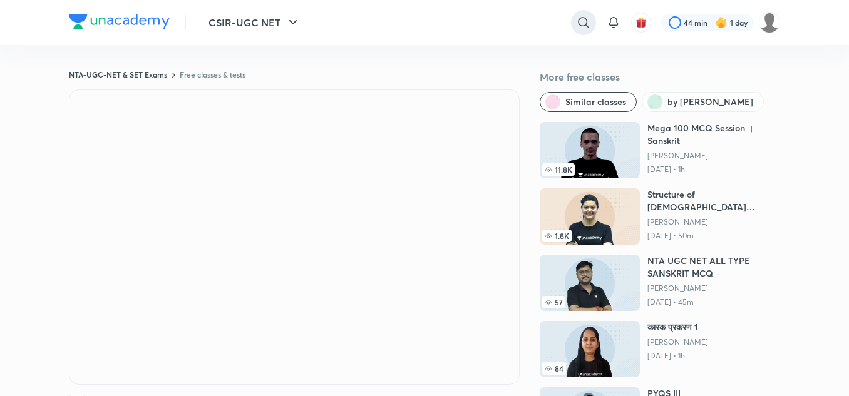
click at [586, 21] on icon at bounding box center [583, 22] width 11 height 11
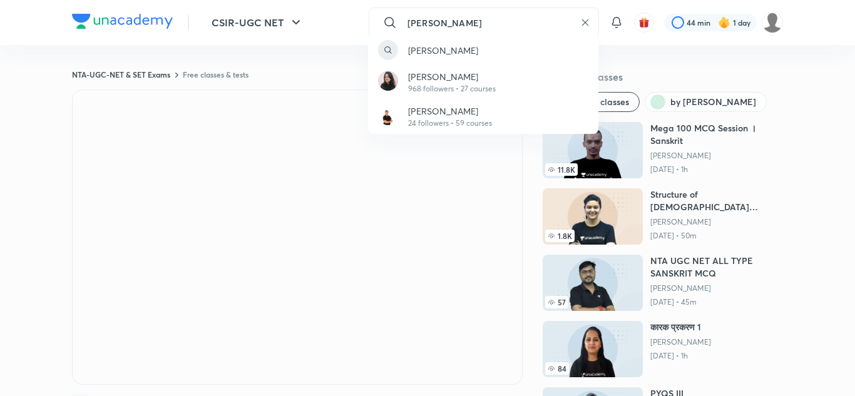
click at [416, 21] on div "netu gupta Neetika Batra 968 followers • 27 courses Nidhi Gupta 24 followers • …" at bounding box center [427, 198] width 855 height 396
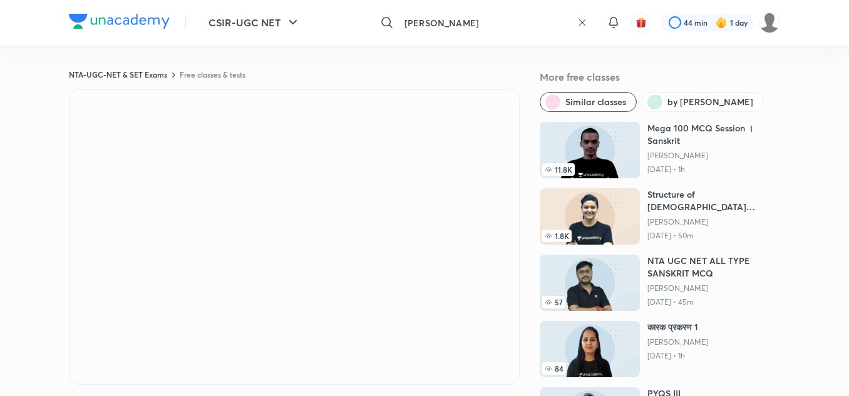
click at [404, 19] on input "netu gupta" at bounding box center [485, 23] width 173 height 34
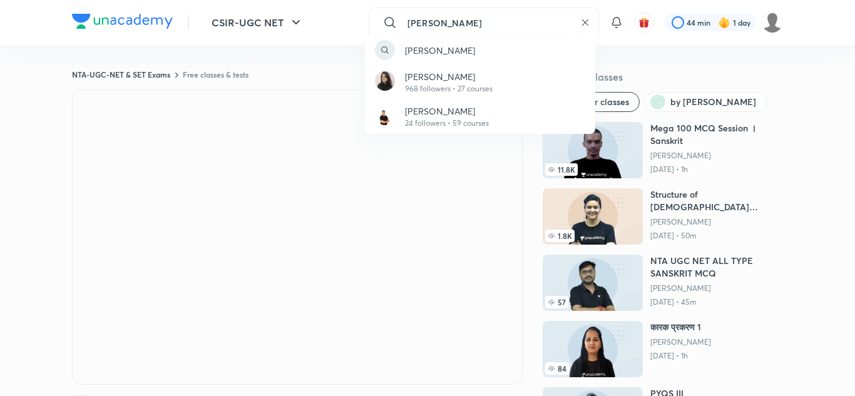
type input "neetu gupta"
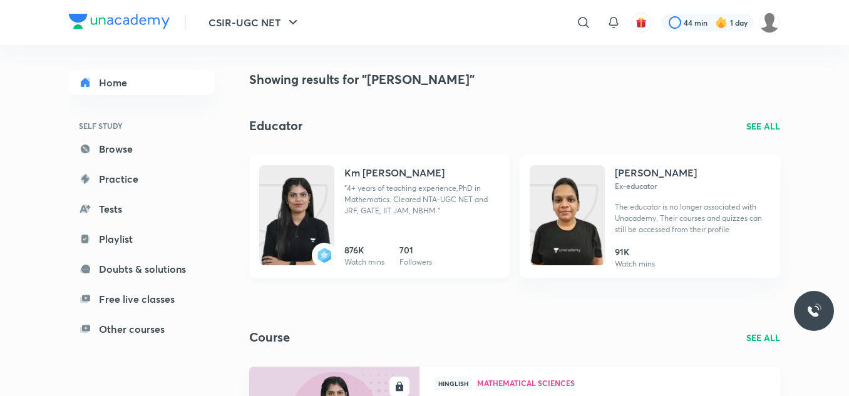
click at [387, 181] on div "Km Neetu Gupta "4+ years of teaching experience,PhD in Mathematics. Cleared NTA…" at bounding box center [421, 195] width 155 height 61
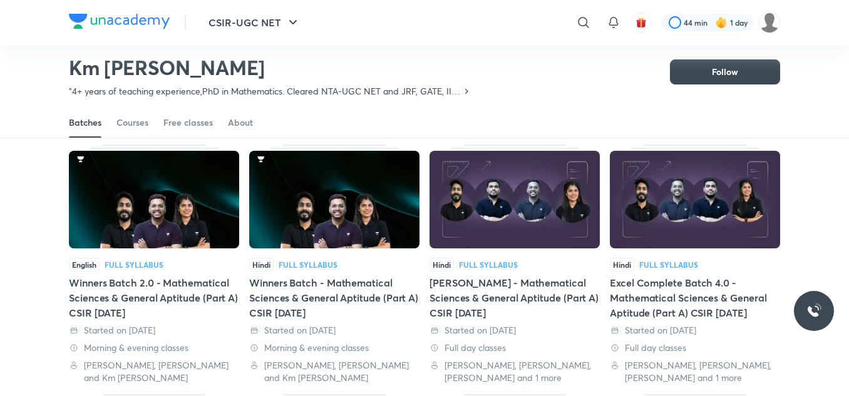
scroll to position [66, 0]
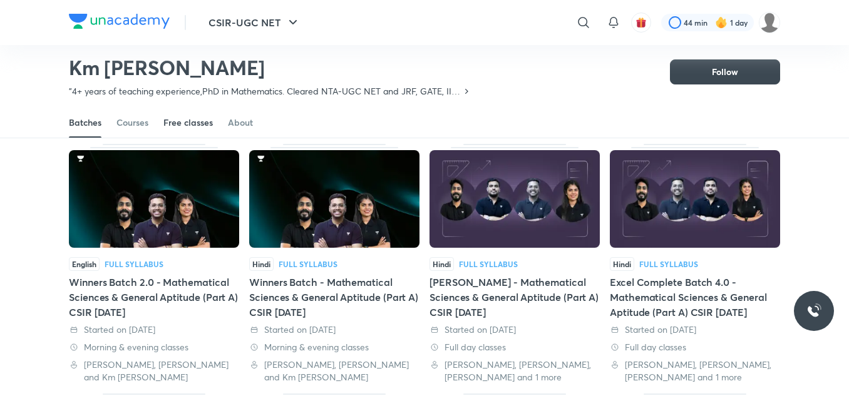
click at [185, 124] on div "Free classes" at bounding box center [187, 122] width 49 height 13
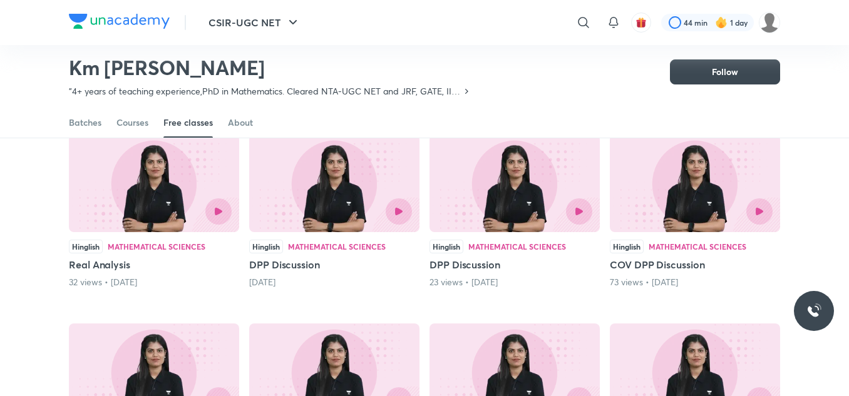
scroll to position [118, 0]
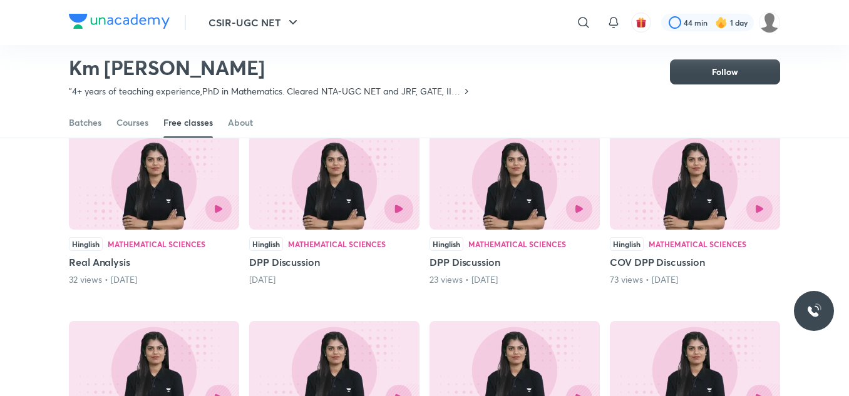
click at [397, 207] on icon "button" at bounding box center [398, 209] width 8 height 8
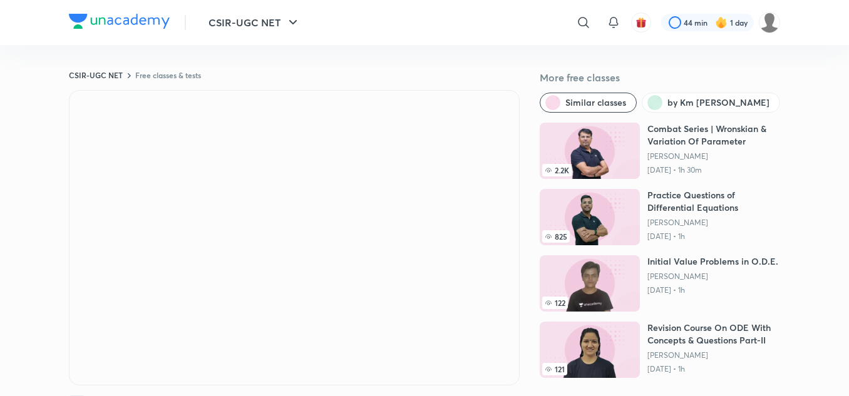
scroll to position [34, 0]
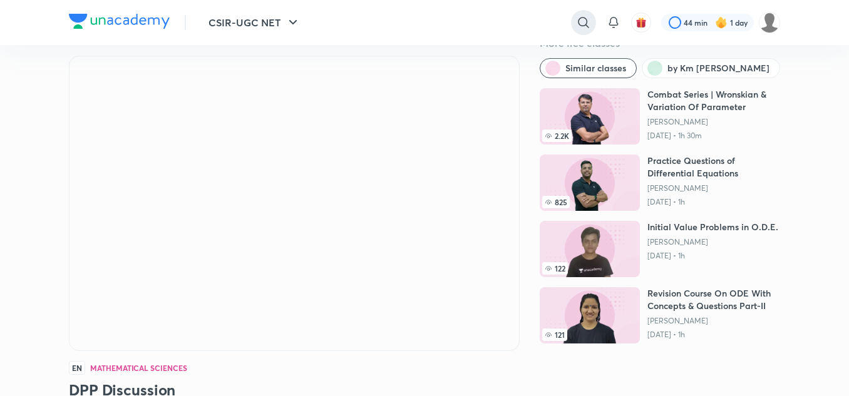
click at [583, 18] on icon at bounding box center [583, 22] width 11 height 11
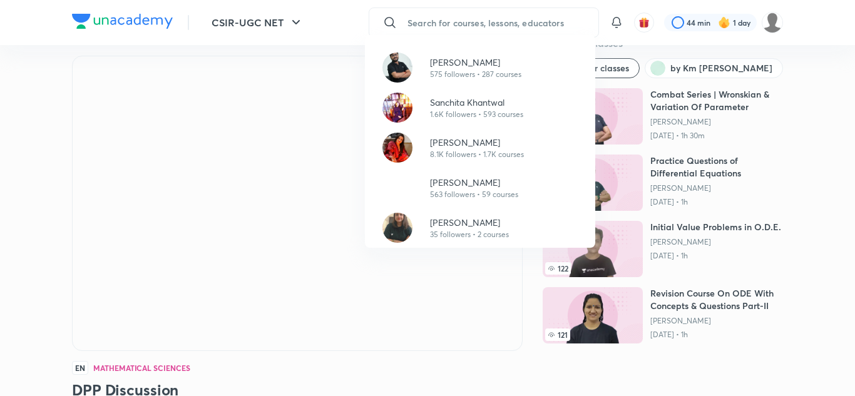
paste input "Neerja Raheja"
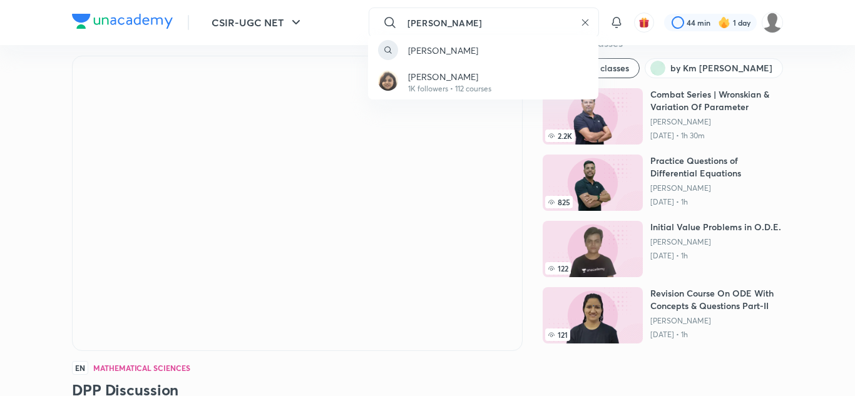
type input "Neerja Raheja"
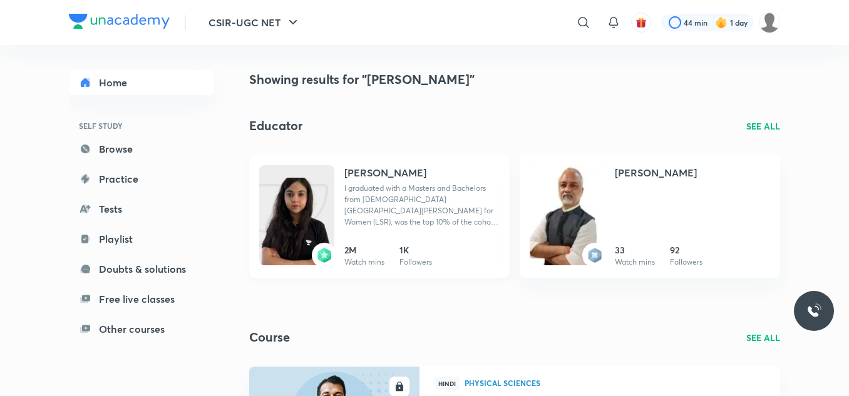
click at [404, 205] on p "I graduated with a Masters and Bachelors from Lady Shri Ram College for Women (…" at bounding box center [421, 205] width 155 height 45
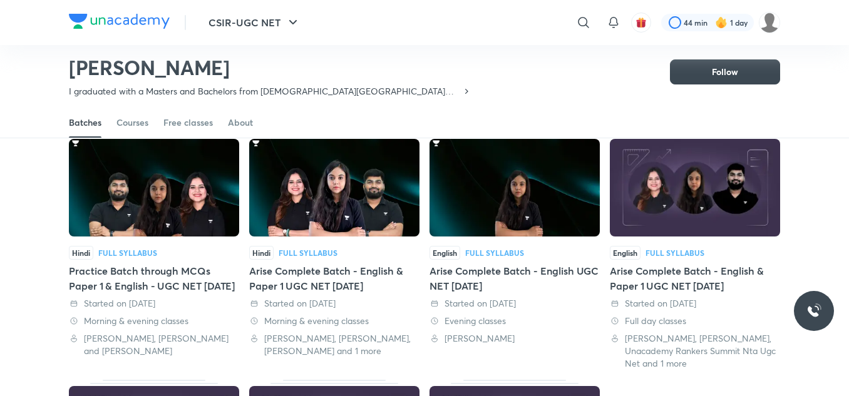
scroll to position [78, 0]
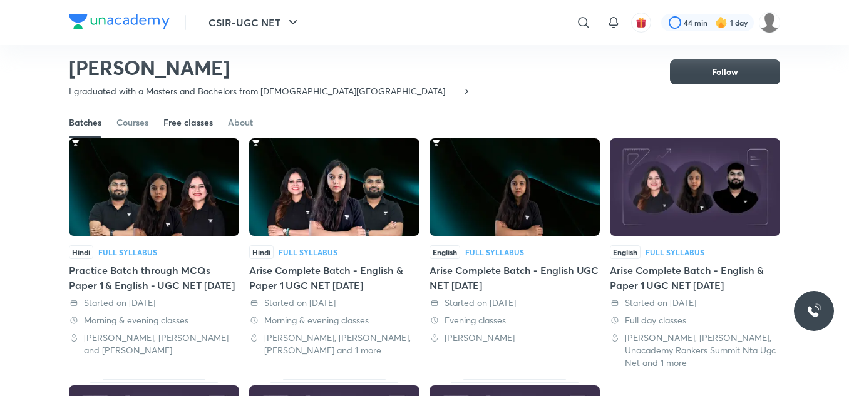
click at [189, 122] on div "Free classes" at bounding box center [187, 122] width 49 height 13
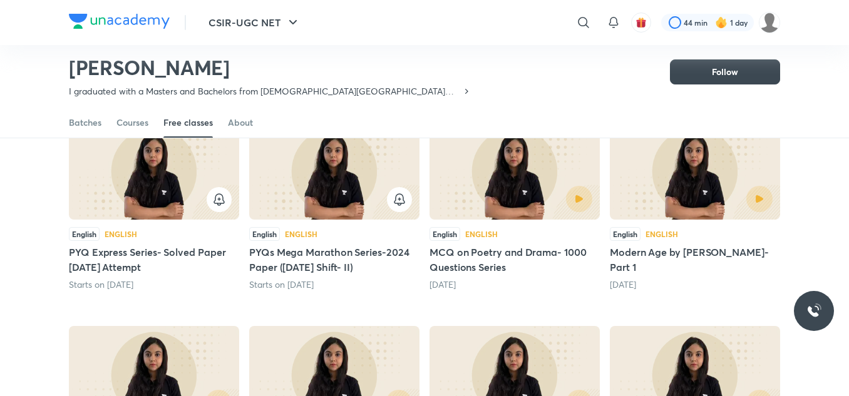
scroll to position [128, 0]
click at [664, 208] on div at bounding box center [694, 198] width 155 height 26
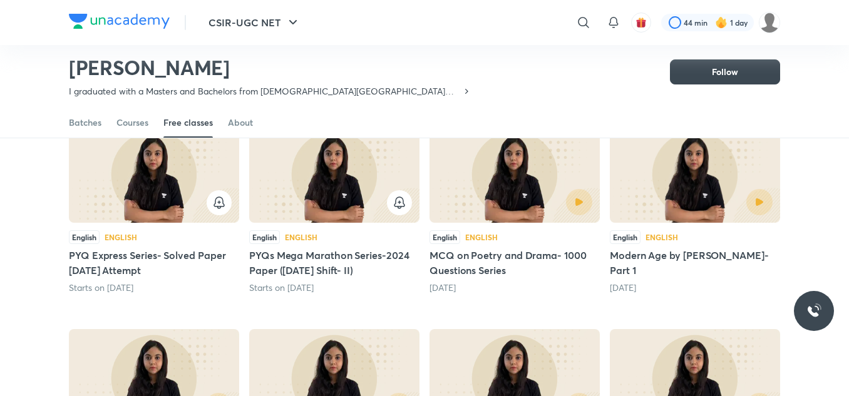
scroll to position [123, 0]
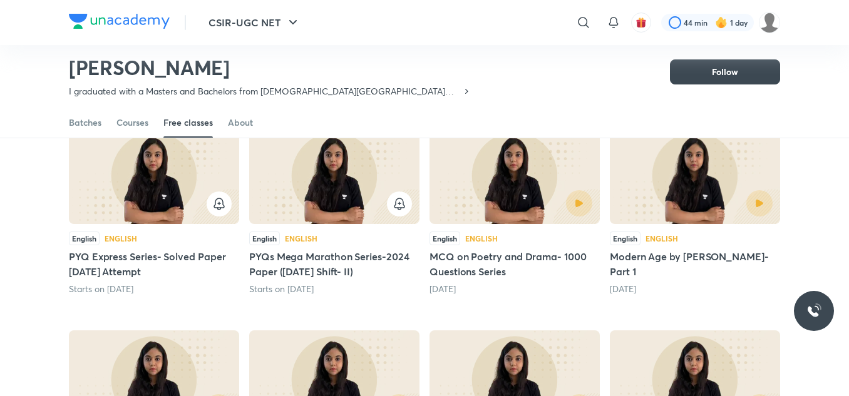
click at [498, 191] on div at bounding box center [514, 203] width 155 height 26
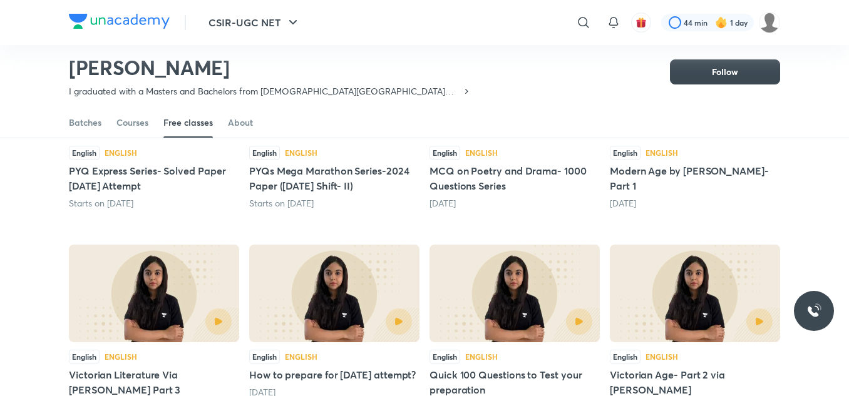
scroll to position [230, 0]
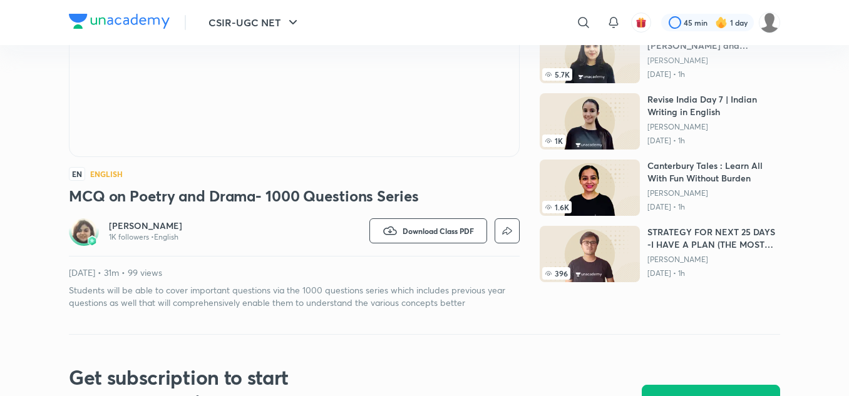
scroll to position [229, 0]
click at [576, 19] on icon at bounding box center [583, 22] width 15 height 15
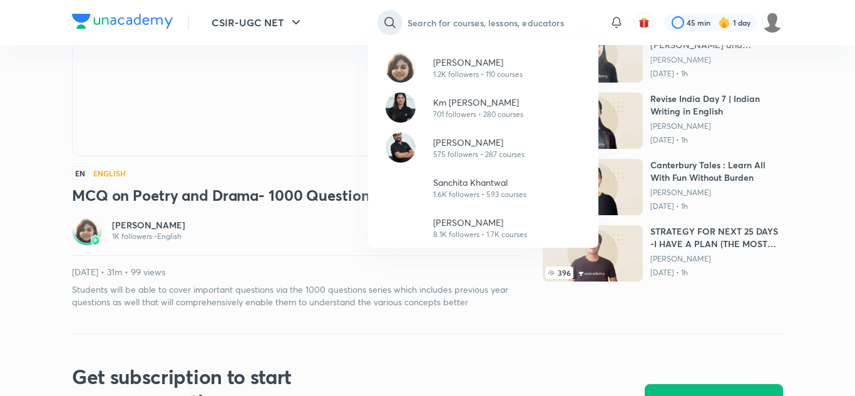
paste input "[PERSON_NAME]"
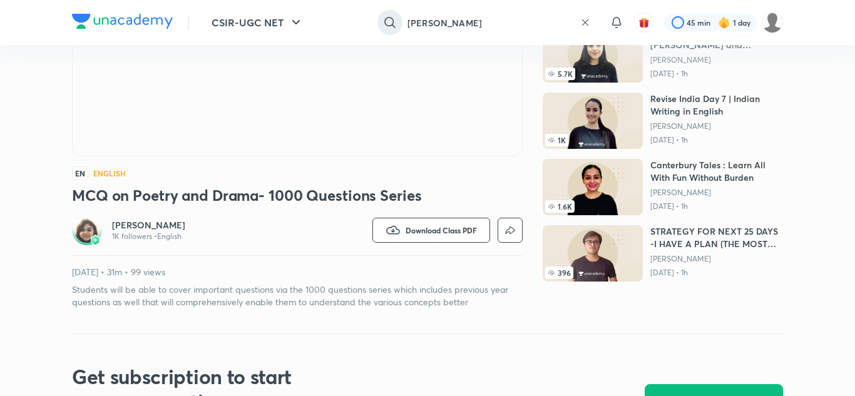
type input "[PERSON_NAME]"
click at [575, 19] on div at bounding box center [427, 198] width 855 height 396
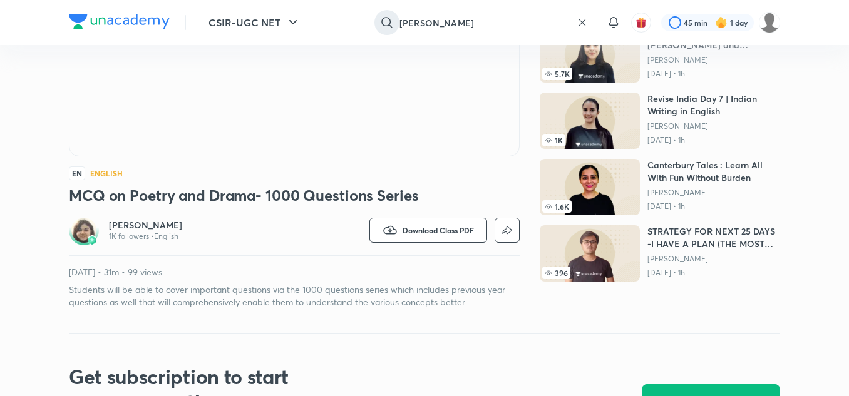
click at [575, 19] on div "Sakshi Singh ​" at bounding box center [481, 23] width 230 height 30
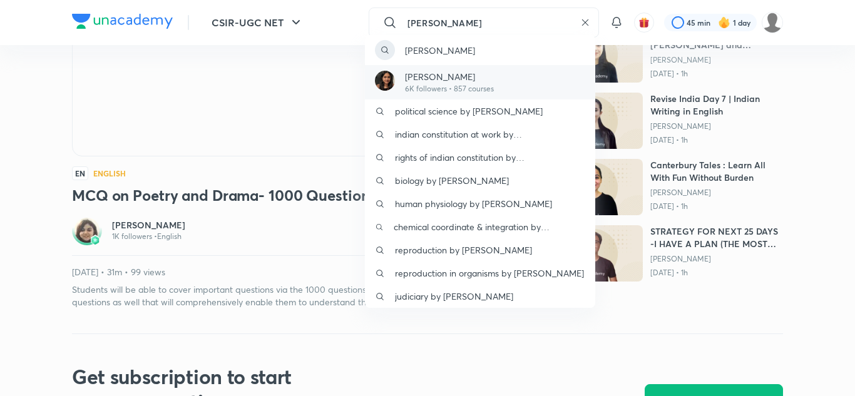
click at [492, 76] on p "[PERSON_NAME]" at bounding box center [449, 76] width 89 height 13
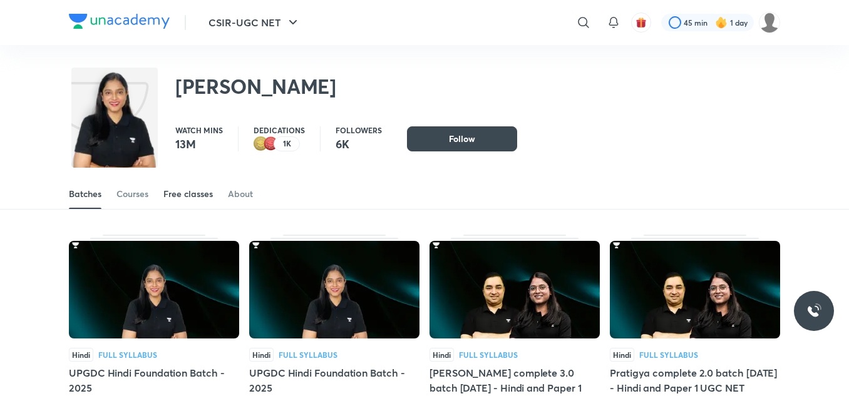
click at [203, 197] on div "Free classes" at bounding box center [187, 194] width 49 height 13
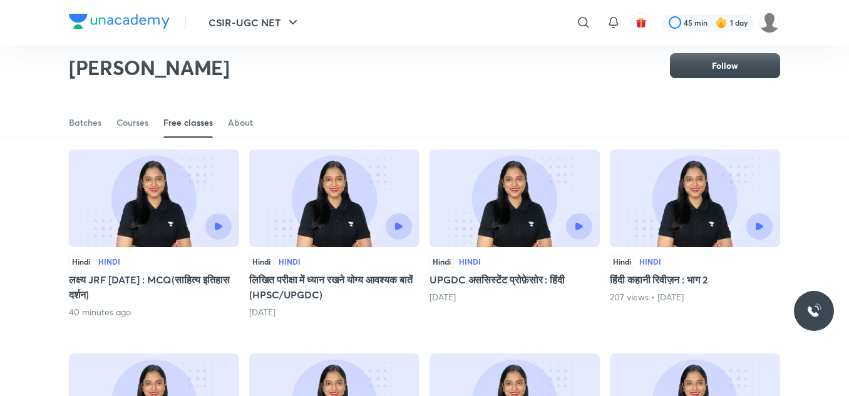
scroll to position [89, 0]
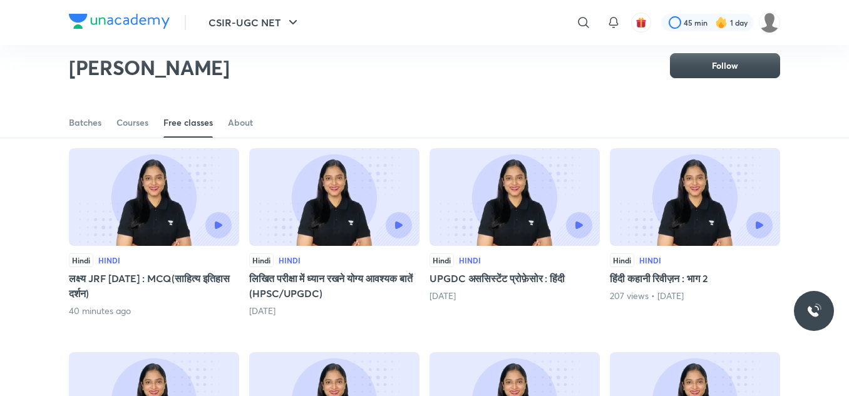
click at [131, 212] on div at bounding box center [153, 225] width 155 height 26
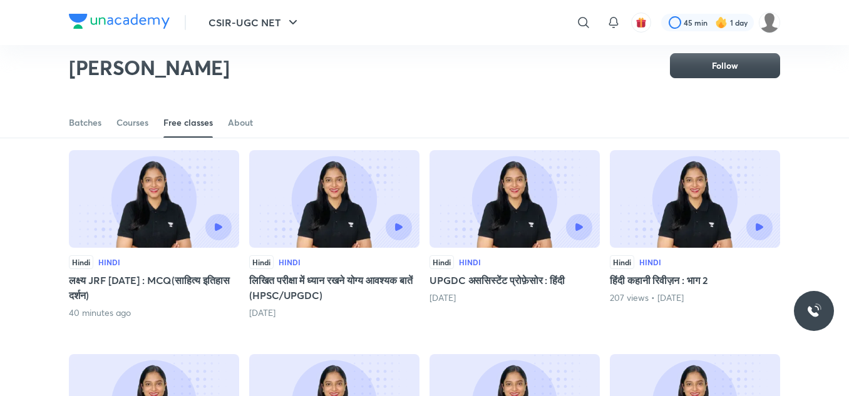
scroll to position [88, 0]
click at [361, 212] on img at bounding box center [334, 199] width 170 height 98
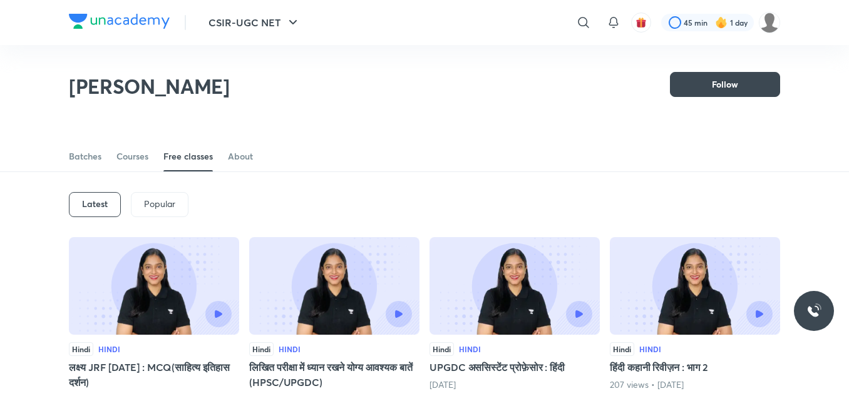
scroll to position [70, 0]
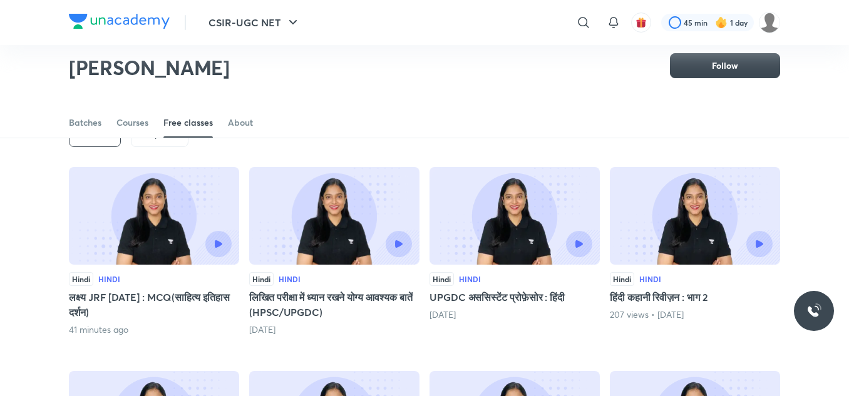
click at [167, 195] on img at bounding box center [154, 216] width 170 height 98
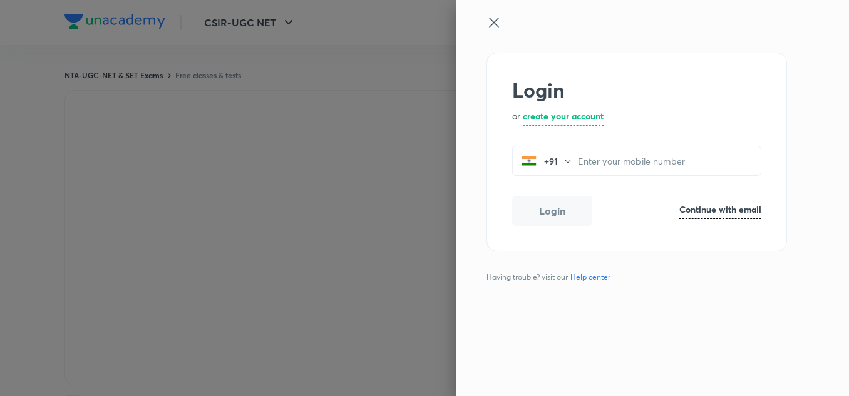
click at [496, 20] on icon at bounding box center [493, 22] width 9 height 9
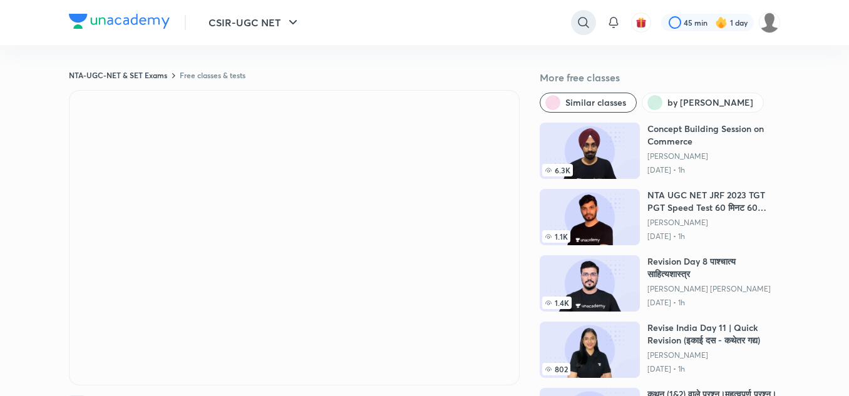
click at [589, 23] on icon at bounding box center [583, 22] width 15 height 15
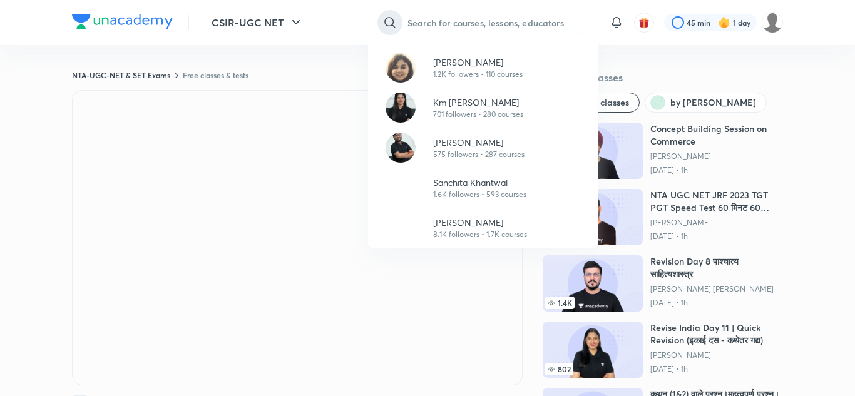
paste input "Sarita Agrahari"
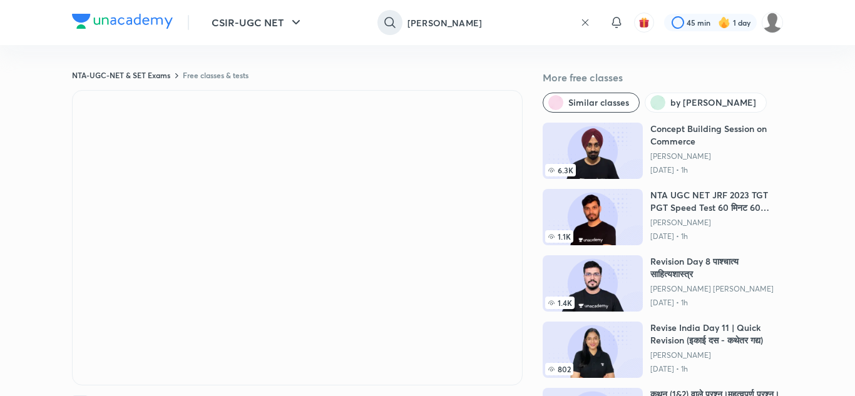
type input "Sarita Agrahari"
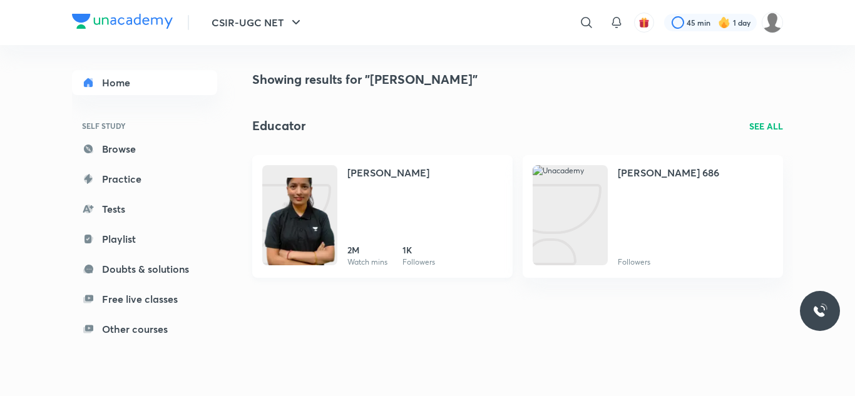
click at [386, 197] on div "Sarita Agrahari 2M Watch mins 1K Followers" at bounding box center [425, 216] width 155 height 103
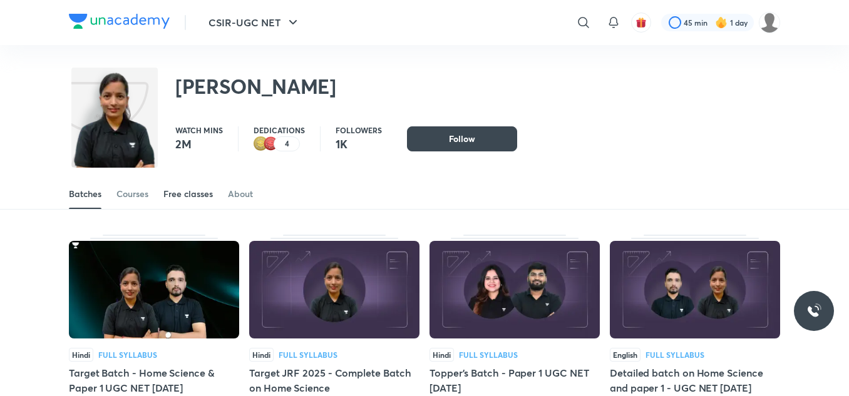
click at [195, 198] on div "Free classes" at bounding box center [187, 194] width 49 height 13
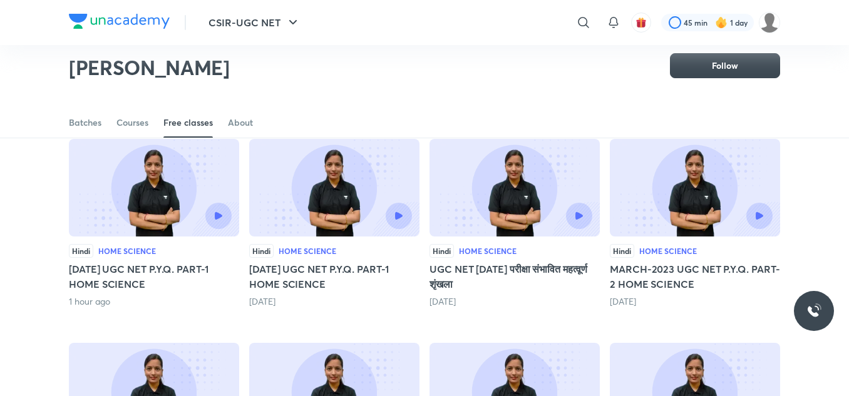
scroll to position [99, 0]
click at [183, 202] on img at bounding box center [154, 187] width 170 height 98
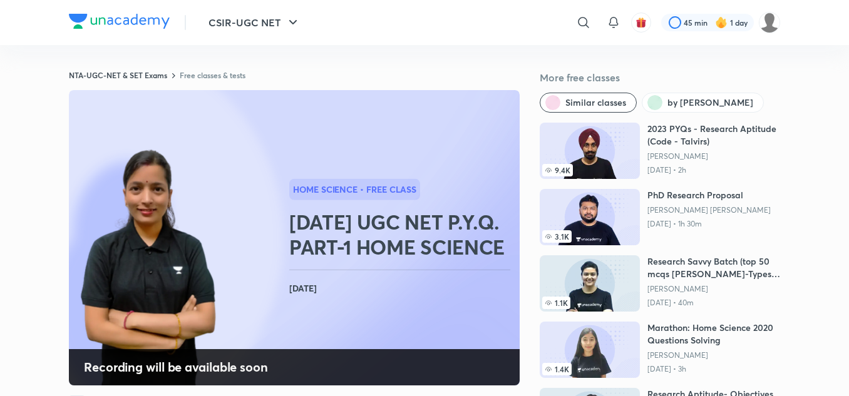
click at [291, 223] on h2 "DEC, 2019 UGC NET P.Y.Q. PART-1 HOME SCIENCE" at bounding box center [401, 235] width 225 height 50
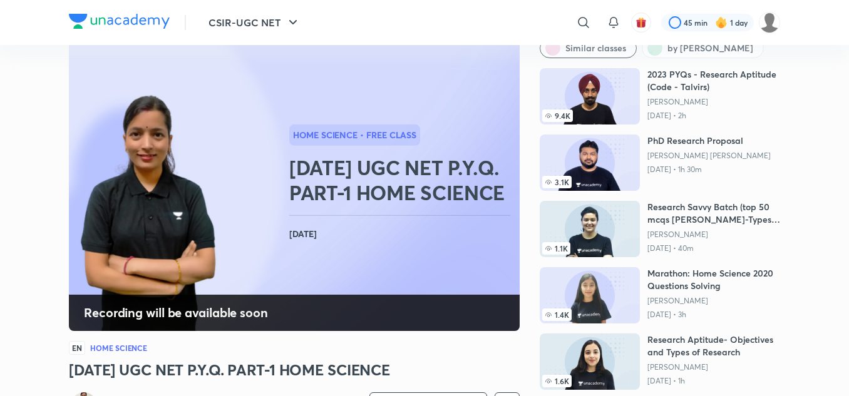
click at [250, 290] on circle at bounding box center [81, 183] width 405 height 405
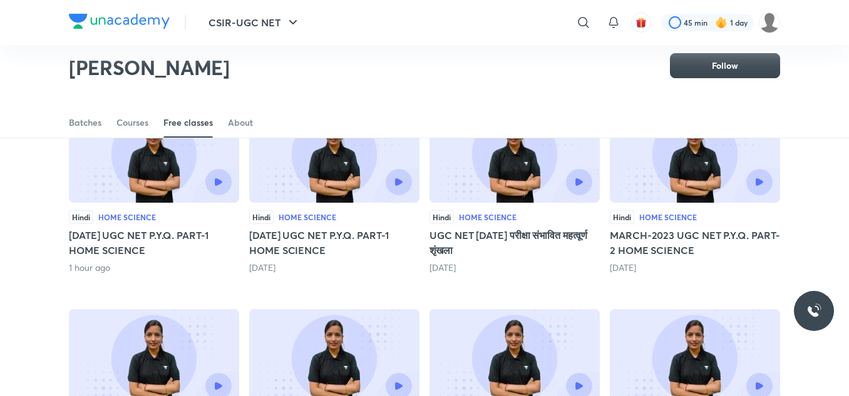
scroll to position [133, 0]
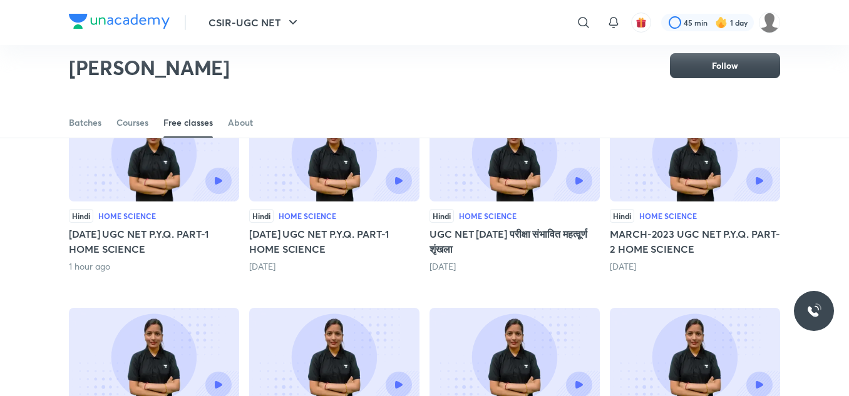
click at [339, 185] on div at bounding box center [373, 181] width 78 height 26
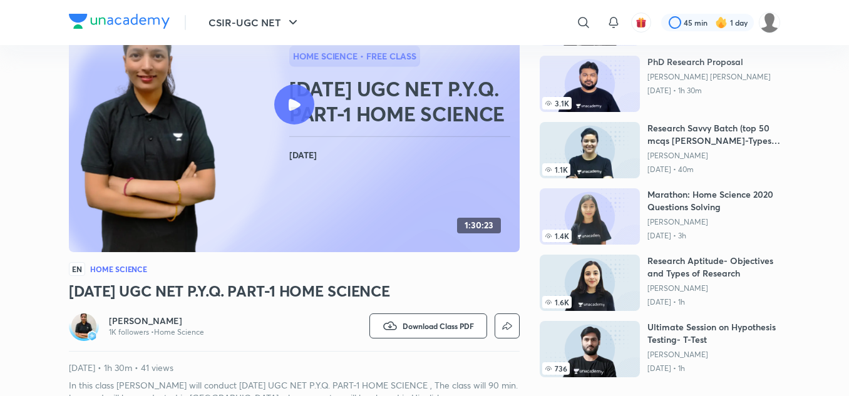
click at [401, 178] on rect at bounding box center [294, 105] width 451 height 296
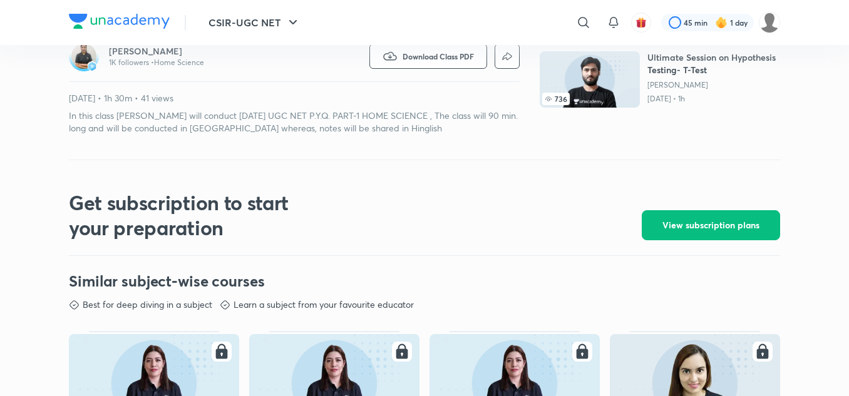
scroll to position [404, 0]
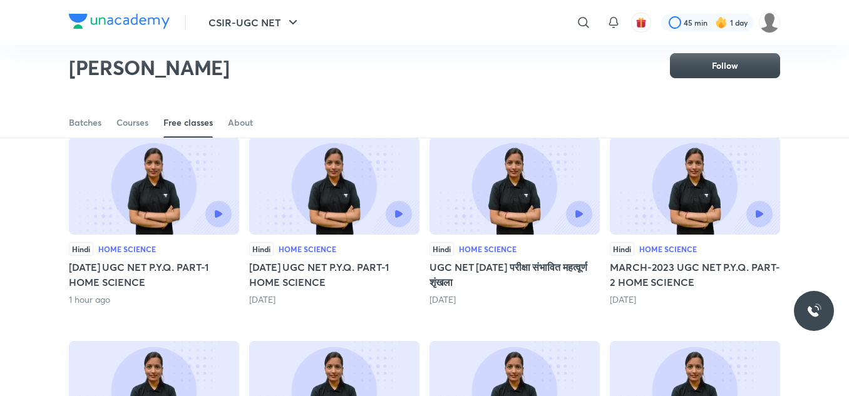
scroll to position [101, 0]
click at [329, 207] on div at bounding box center [334, 213] width 155 height 26
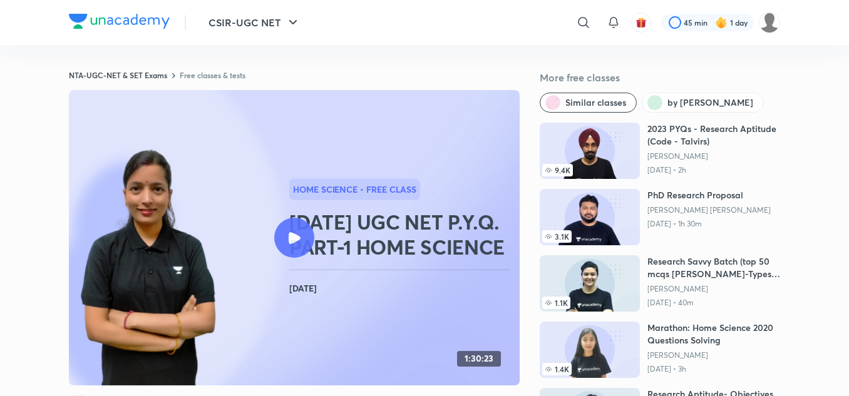
click at [311, 228] on div at bounding box center [294, 238] width 40 height 40
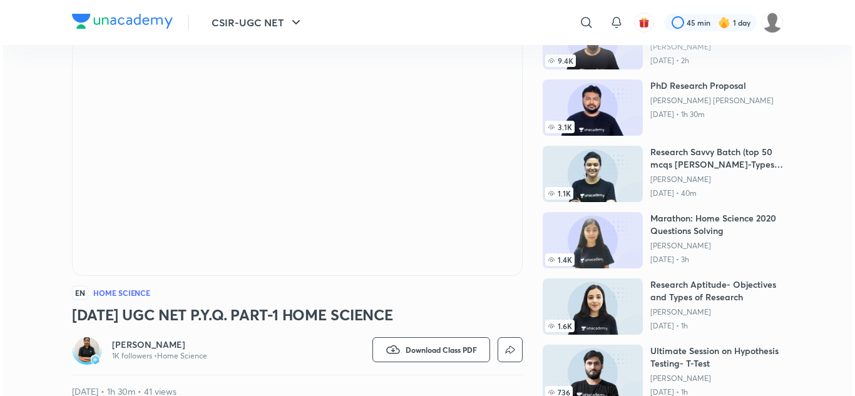
scroll to position [110, 0]
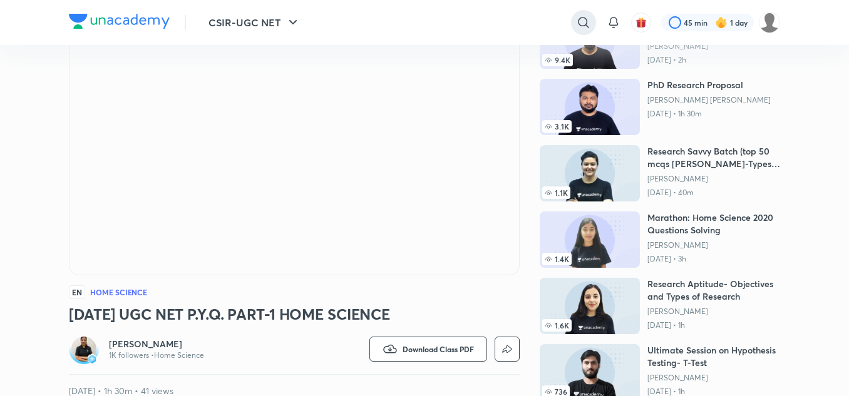
click at [577, 23] on icon at bounding box center [583, 22] width 15 height 15
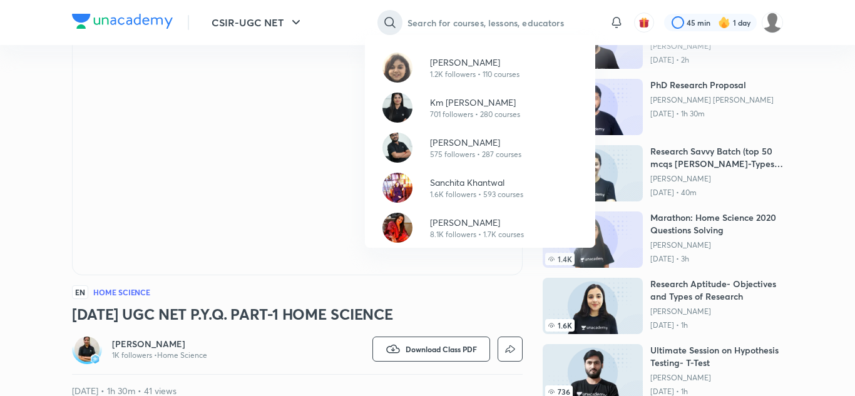
paste input "Yashika Sanjay Hargunani"
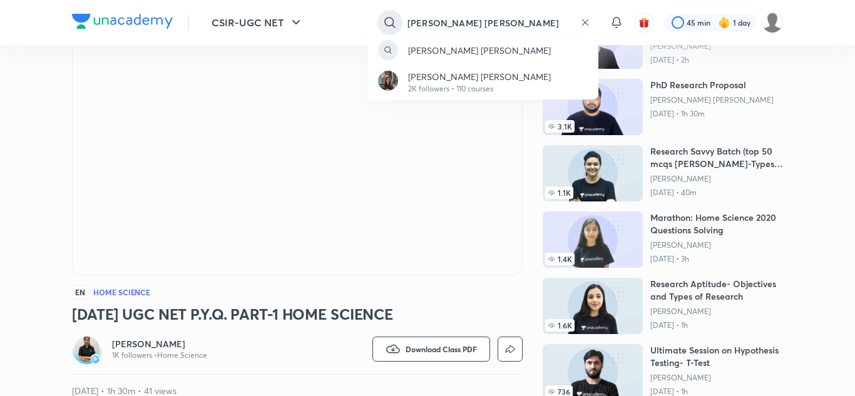
type input "Yashika Sanjay Hargunani"
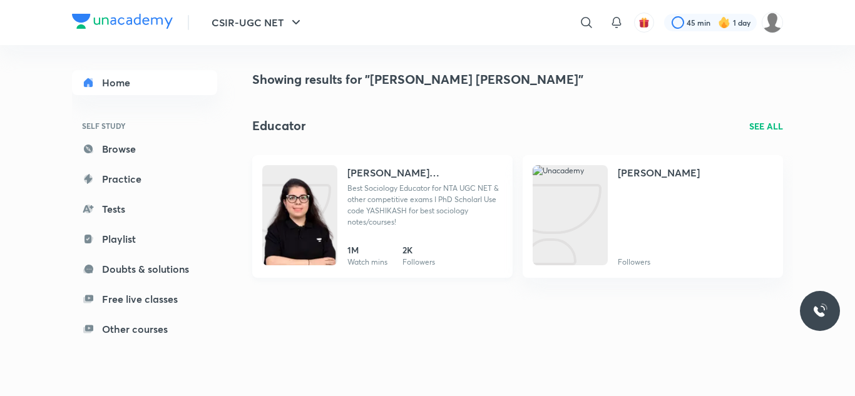
click at [421, 202] on p "Best Sociology Educator for NTA UGC NET & other competitive exams I PhD Scholar…" at bounding box center [425, 205] width 155 height 45
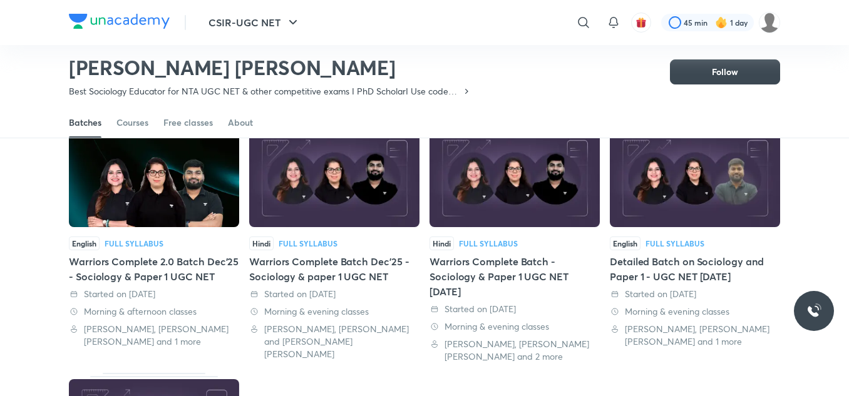
scroll to position [88, 0]
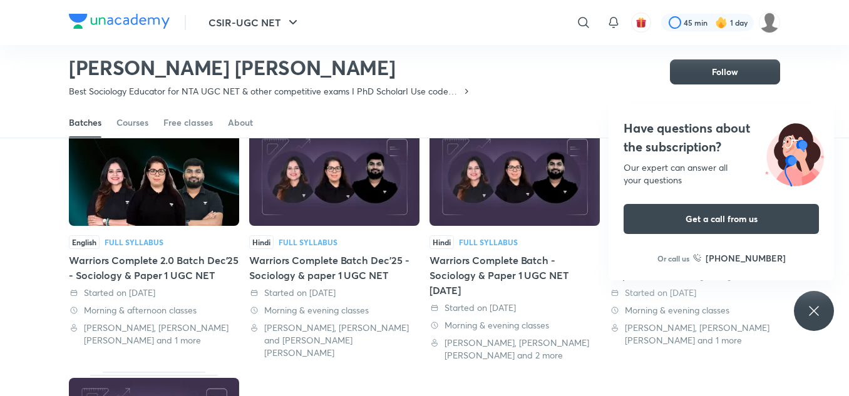
click at [814, 316] on icon at bounding box center [813, 311] width 15 height 15
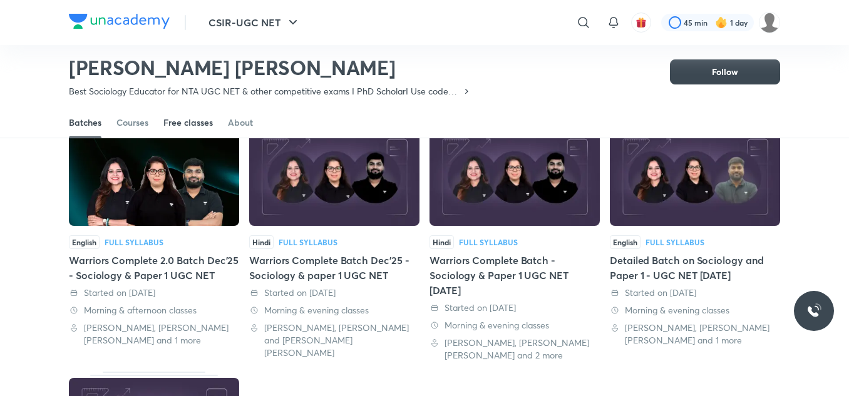
click at [183, 116] on link "Free classes" at bounding box center [187, 123] width 49 height 30
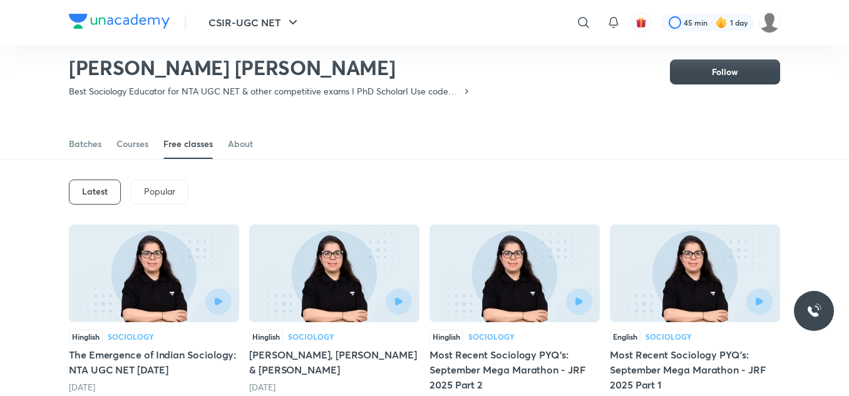
scroll to position [24, 0]
click at [85, 190] on h6 "Latest" at bounding box center [95, 192] width 26 height 10
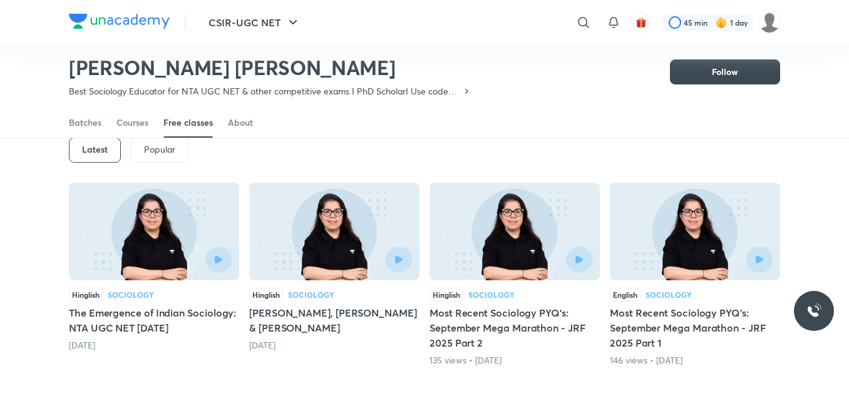
scroll to position [68, 0]
click at [151, 248] on div at bounding box center [153, 259] width 155 height 26
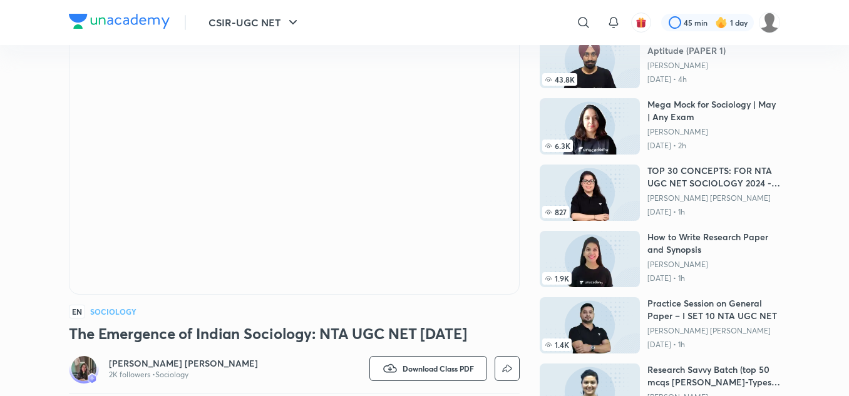
scroll to position [143, 0]
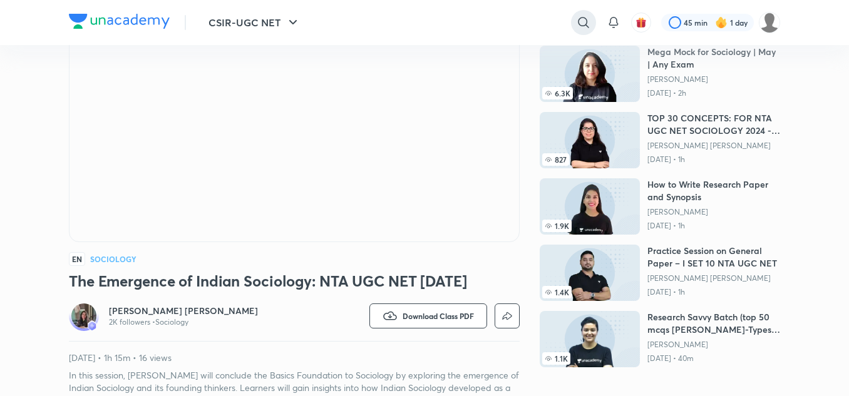
click at [587, 23] on icon at bounding box center [583, 22] width 15 height 15
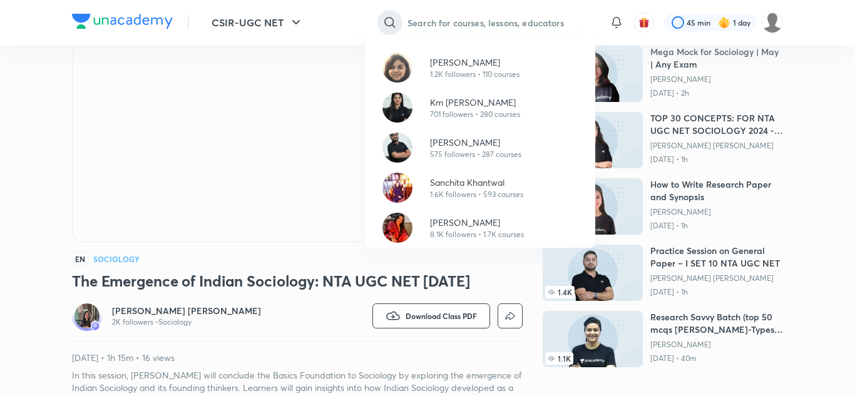
paste input "Sanchita Khantwal"
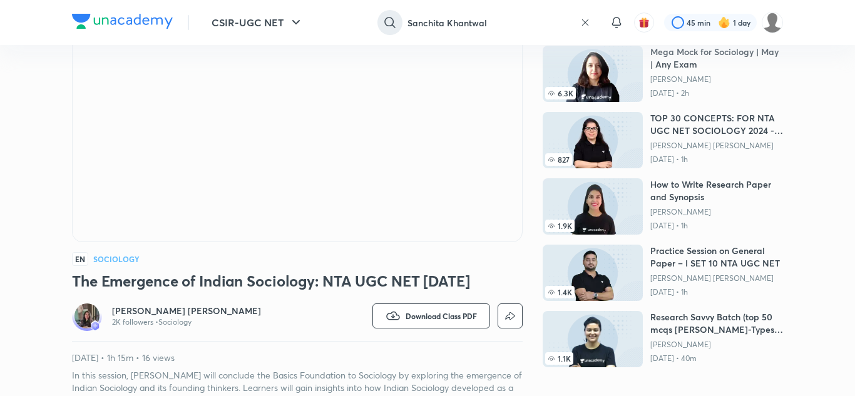
type input "Sanchita Khantwal"
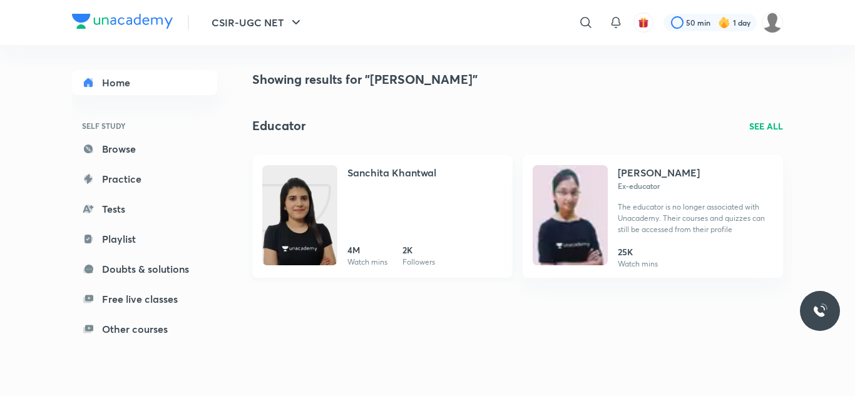
click at [377, 183] on div "Sanchita Khantwal" at bounding box center [425, 179] width 155 height 28
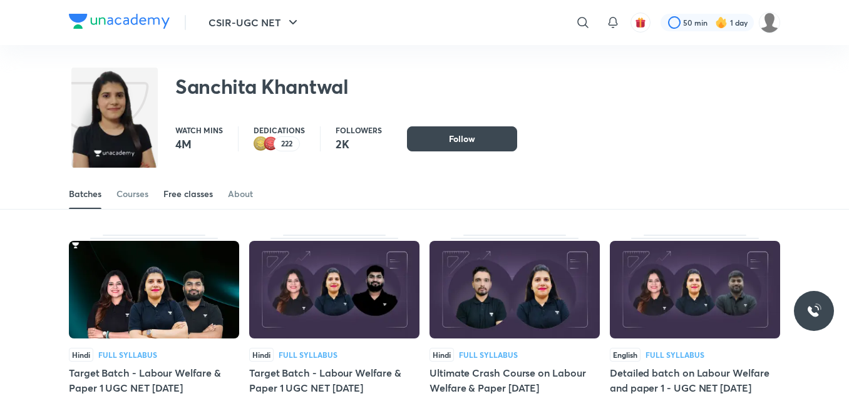
click at [202, 199] on div "Free classes" at bounding box center [187, 194] width 49 height 13
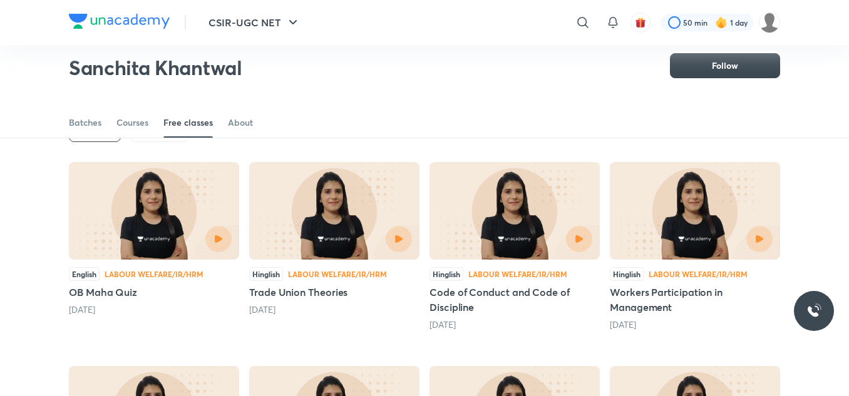
scroll to position [87, 0]
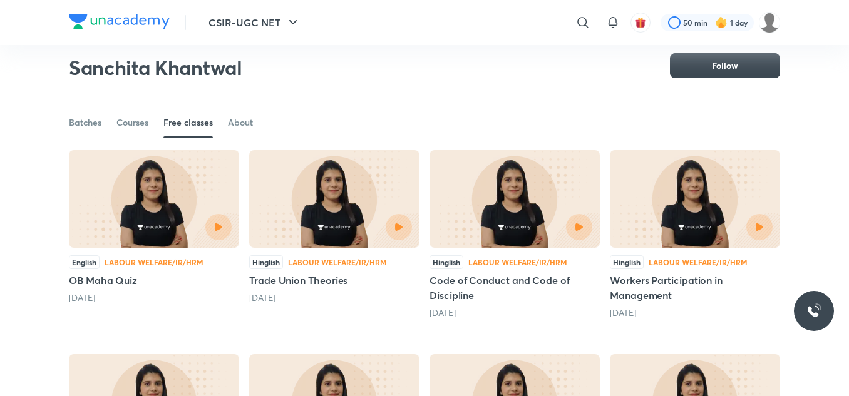
drag, startPoint x: 331, startPoint y: 186, endPoint x: 336, endPoint y: 207, distance: 21.1
click at [336, 207] on img at bounding box center [334, 199] width 170 height 98
